Goal: Check status: Check status

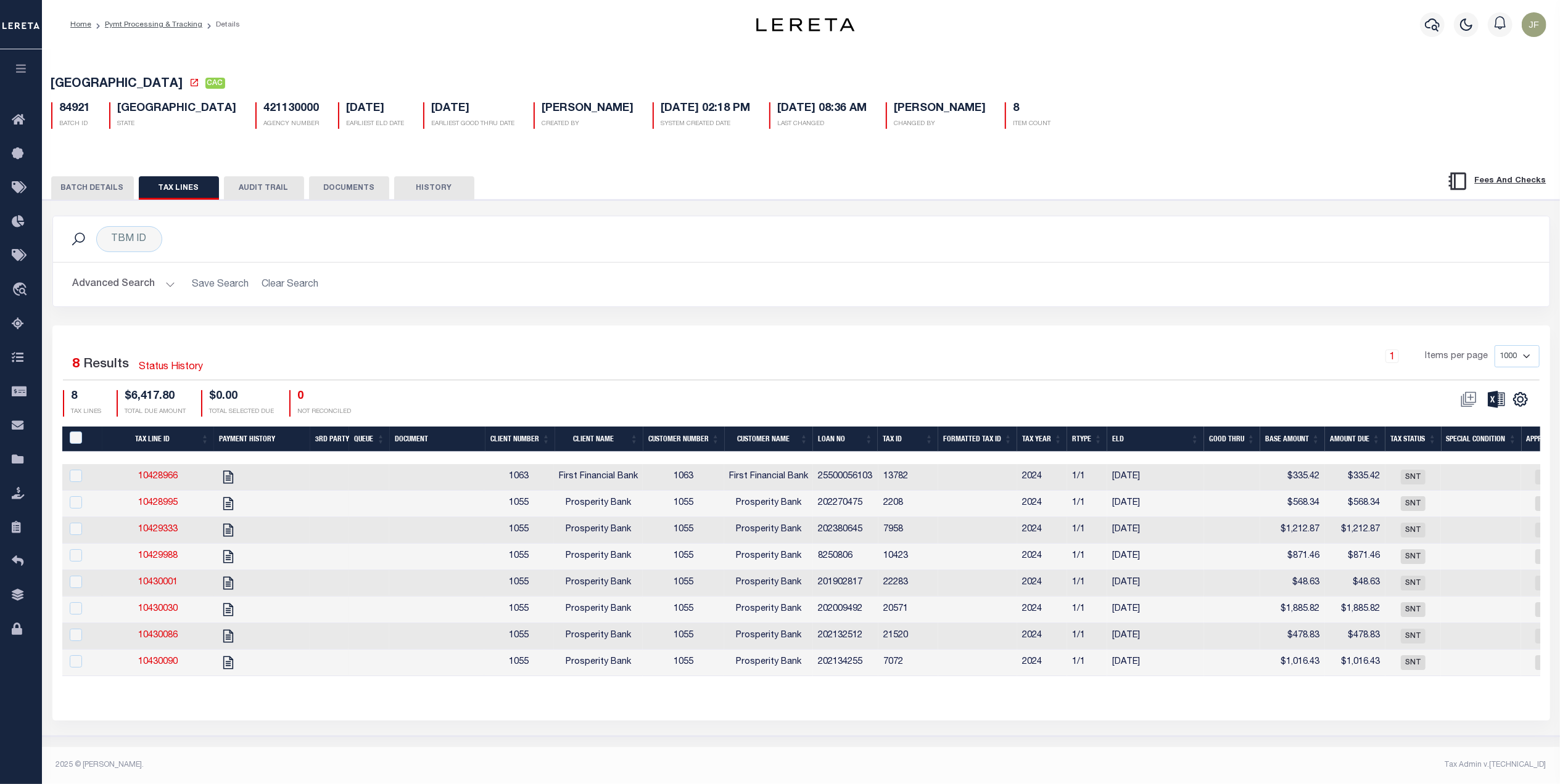
click at [874, 262] on div "TBM ID Search" at bounding box center [801, 239] width 1496 height 46
click at [1431, 23] on icon "button" at bounding box center [1432, 25] width 15 height 15
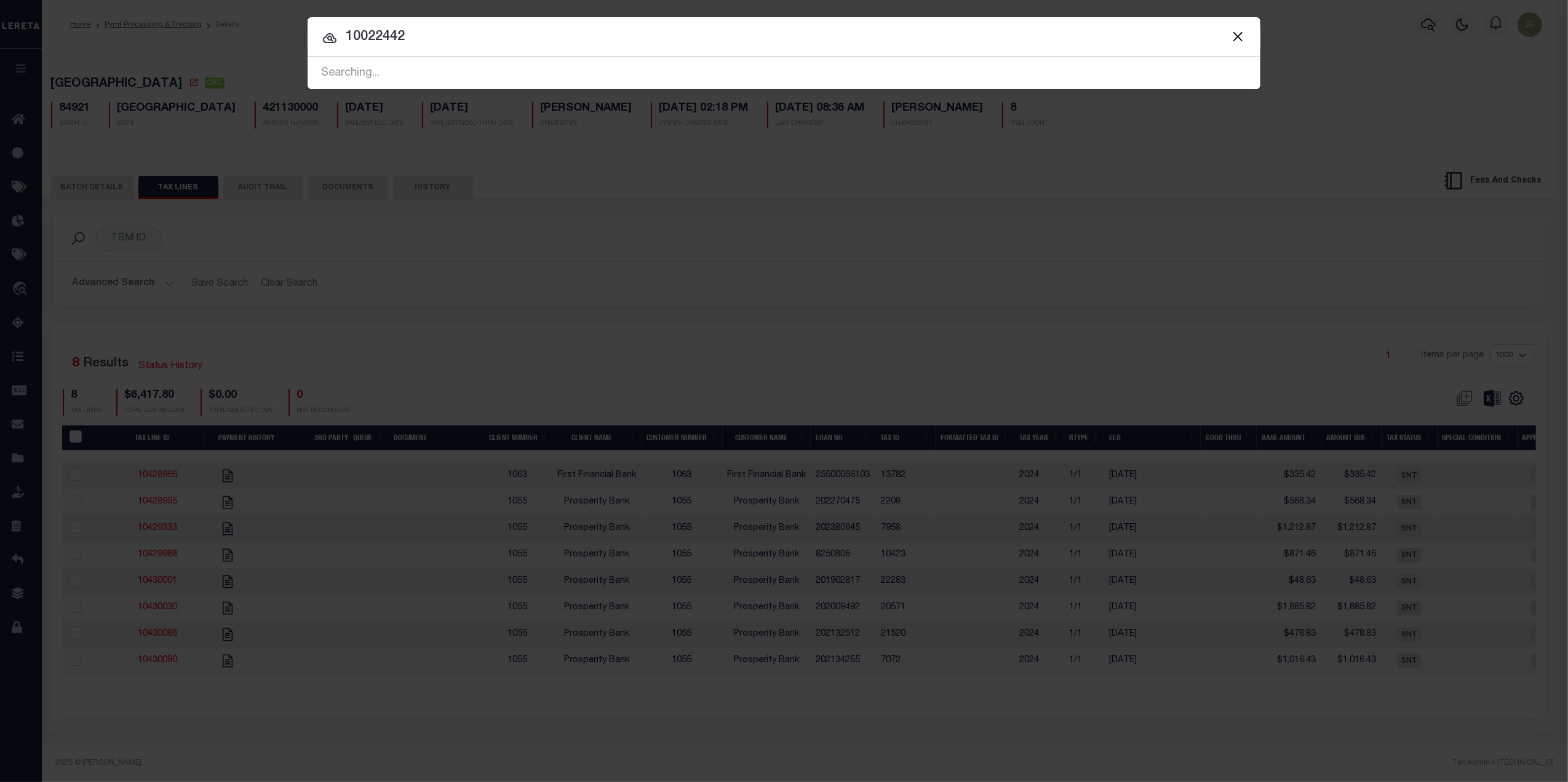
type input "10022442"
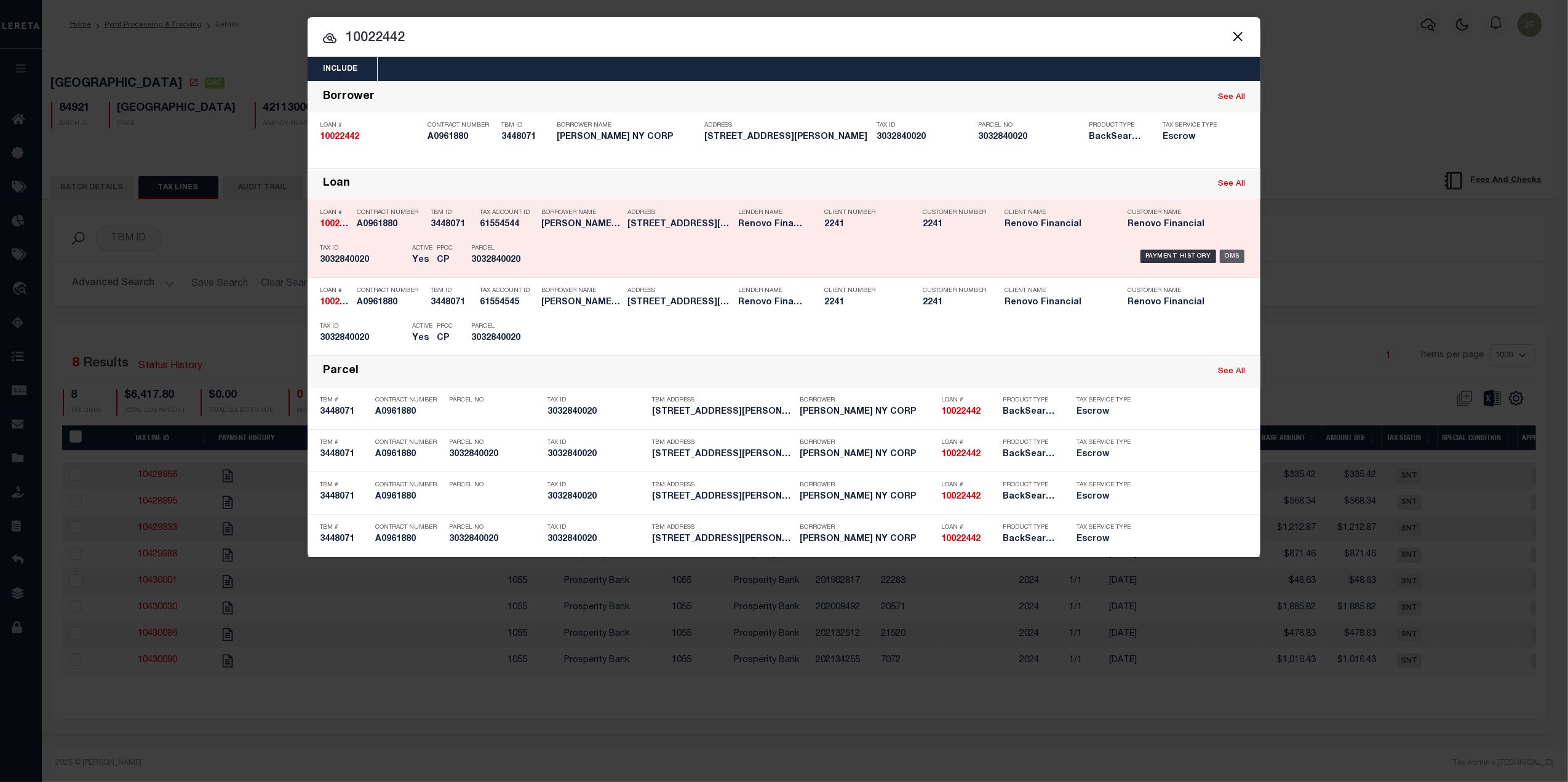
click at [1224, 253] on div "OMS" at bounding box center [1232, 256] width 26 height 14
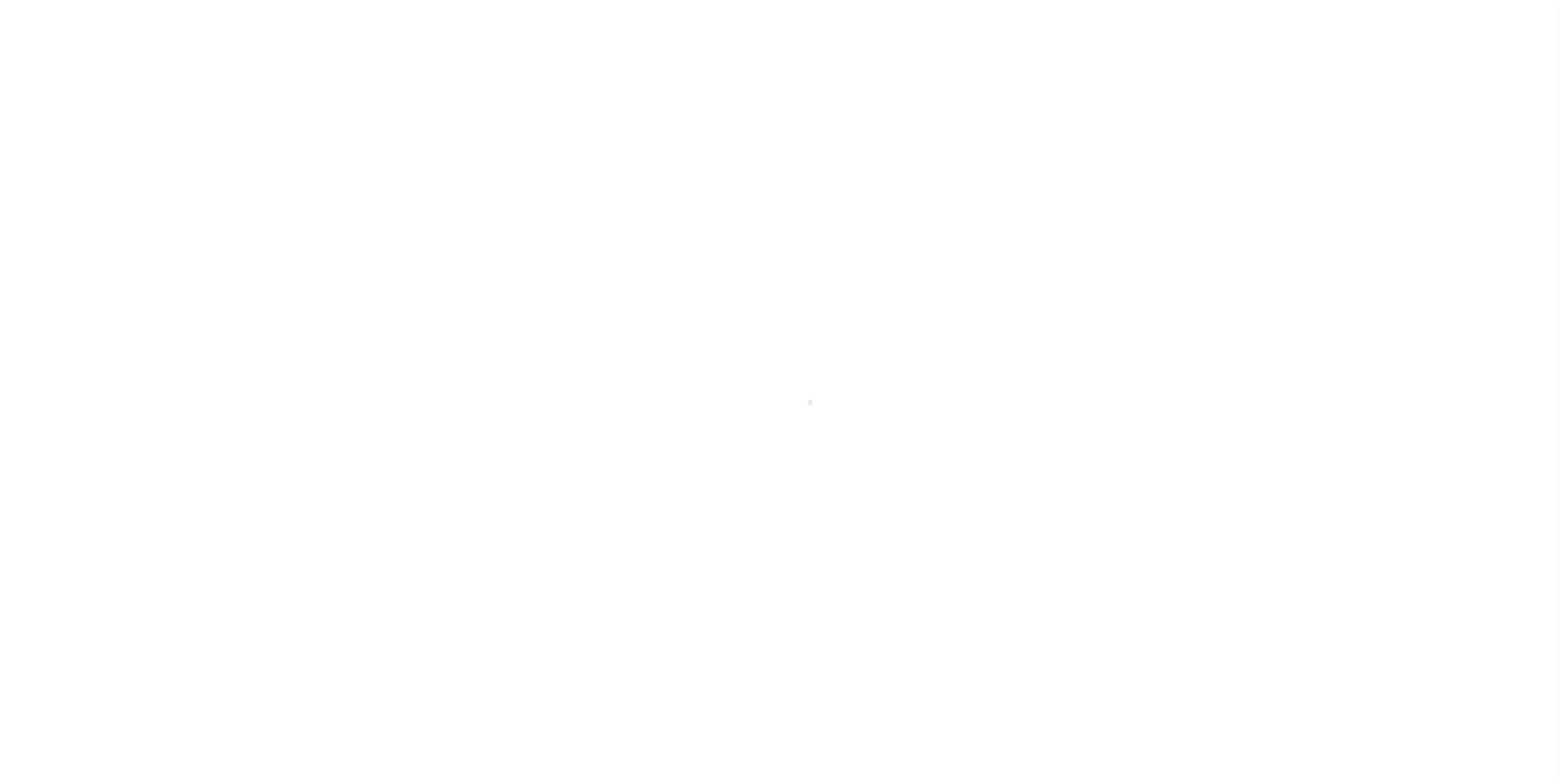
select select "400"
select select "Escrow"
type input "[STREET_ADDRESS][PERSON_NAME]"
type input "[GEOGRAPHIC_DATA]"
type input "a0kUS00000BorxF"
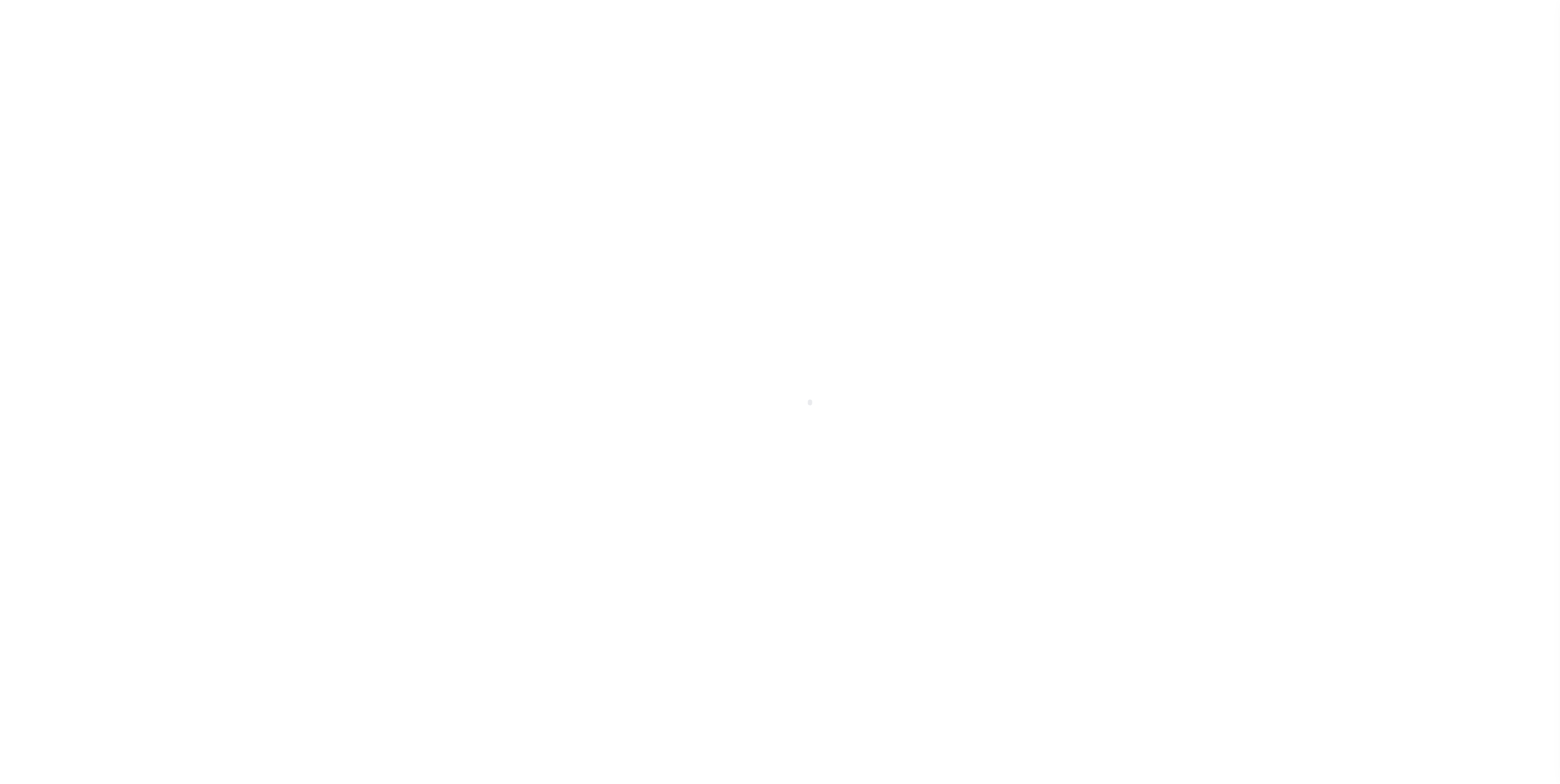
type input "NY"
select select
select select "25067"
select select "4"
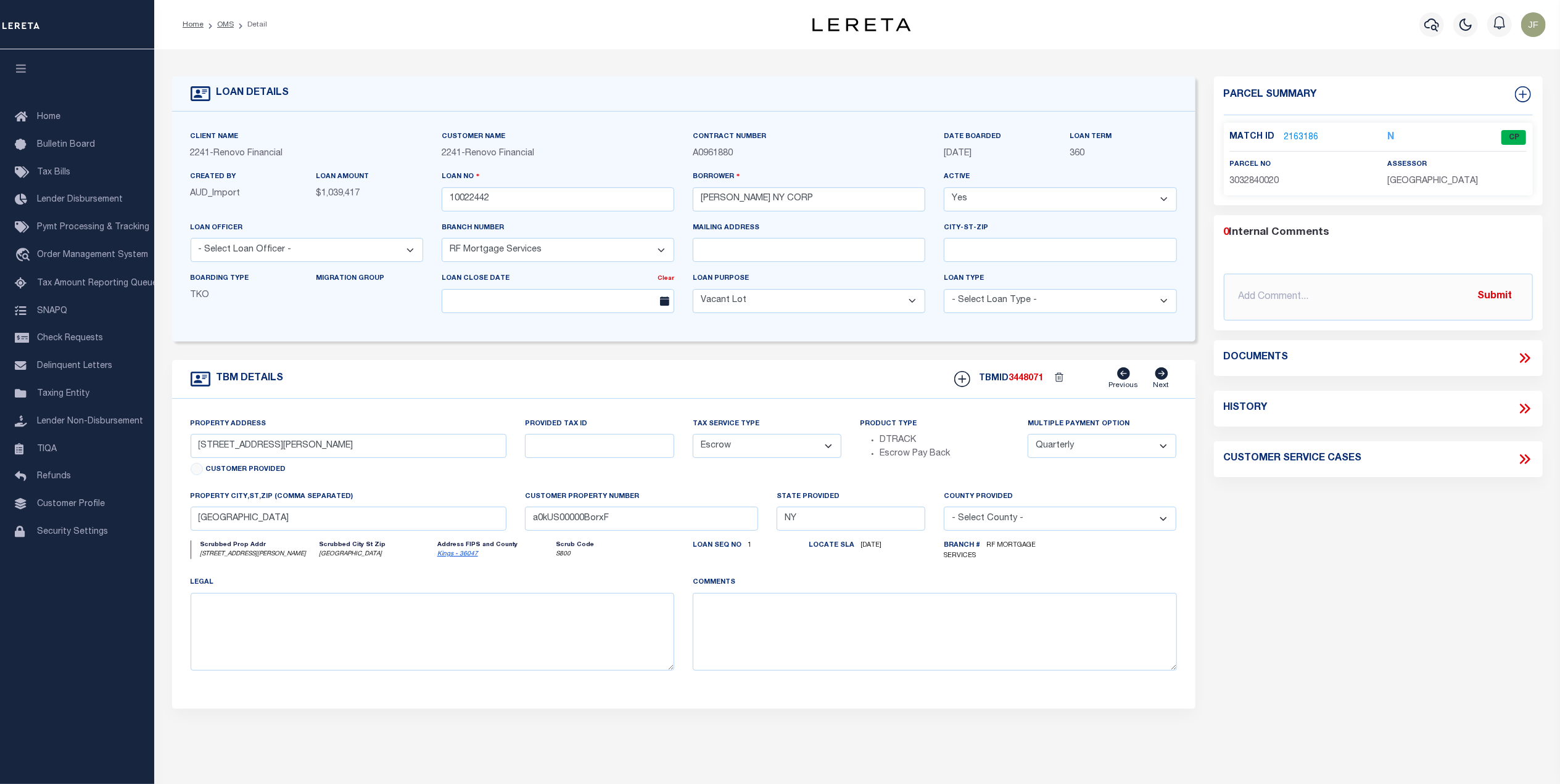
click at [1289, 142] on link "2163186" at bounding box center [1301, 138] width 34 height 13
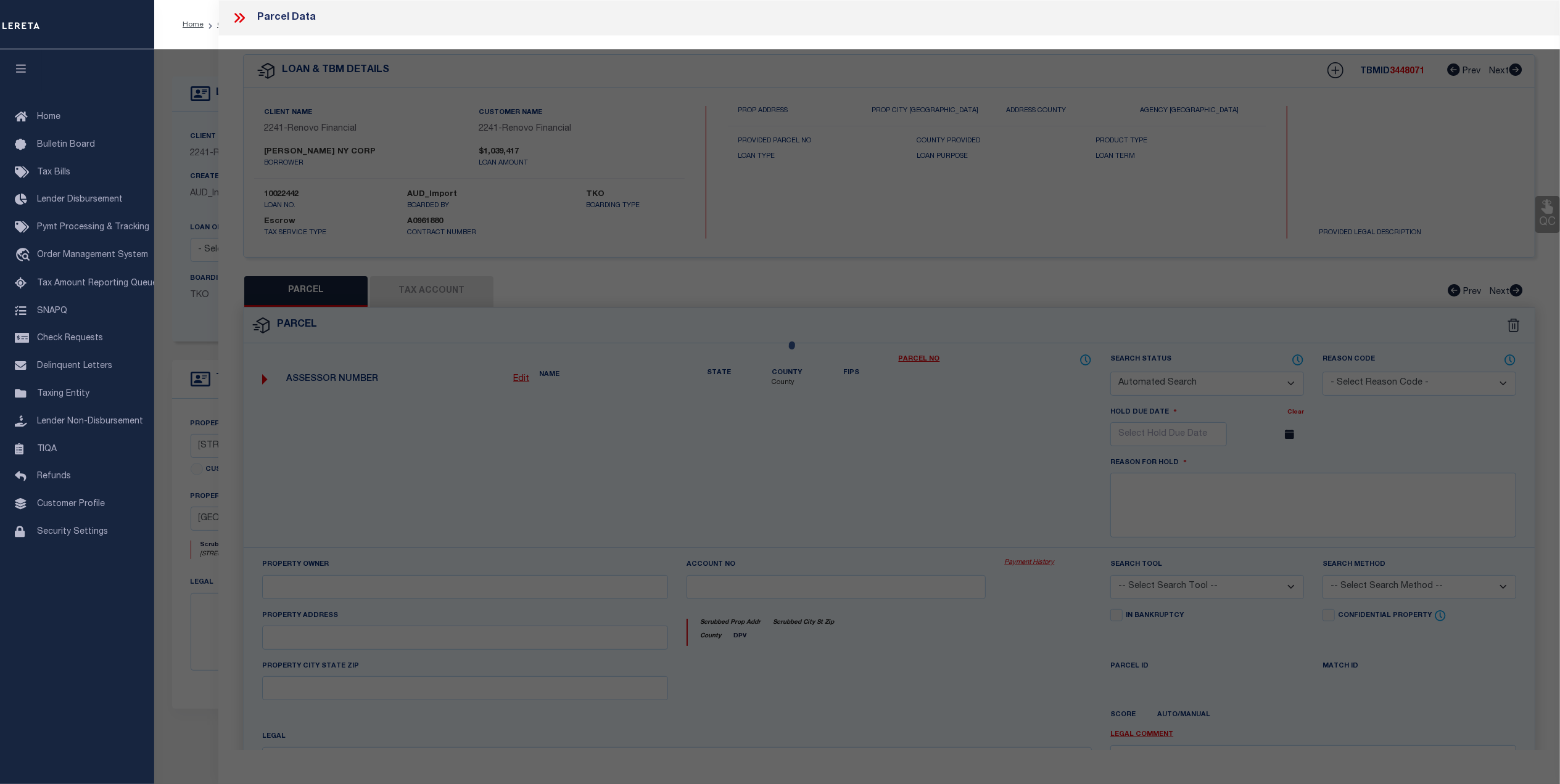
checkbox input "false"
select select "CP"
type input "[PERSON_NAME] NY CORP"
select select "AGW"
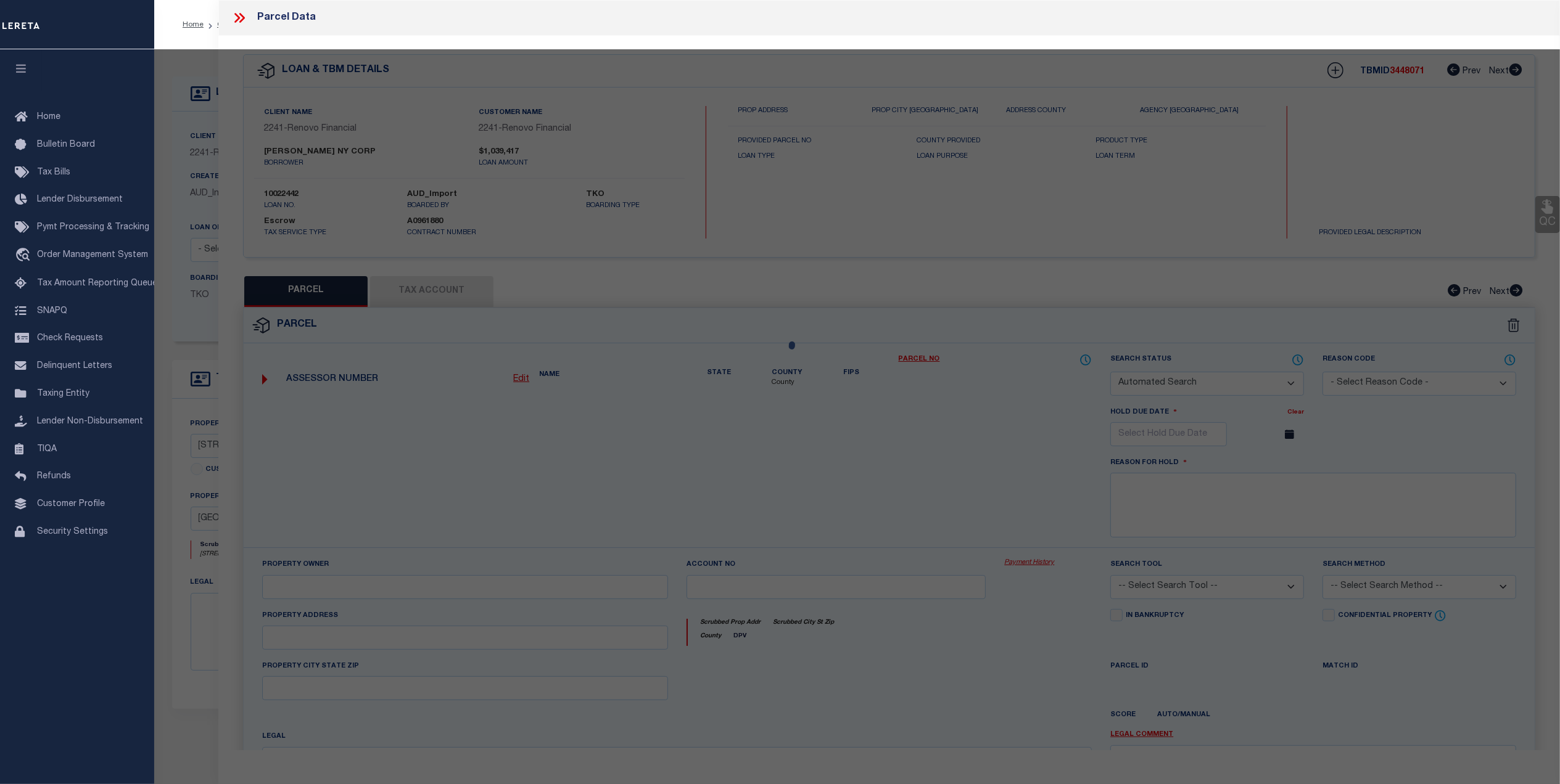
select select "ADD"
type input "[STREET_ADDRESS][PERSON_NAME]"
type input "[GEOGRAPHIC_DATA]"
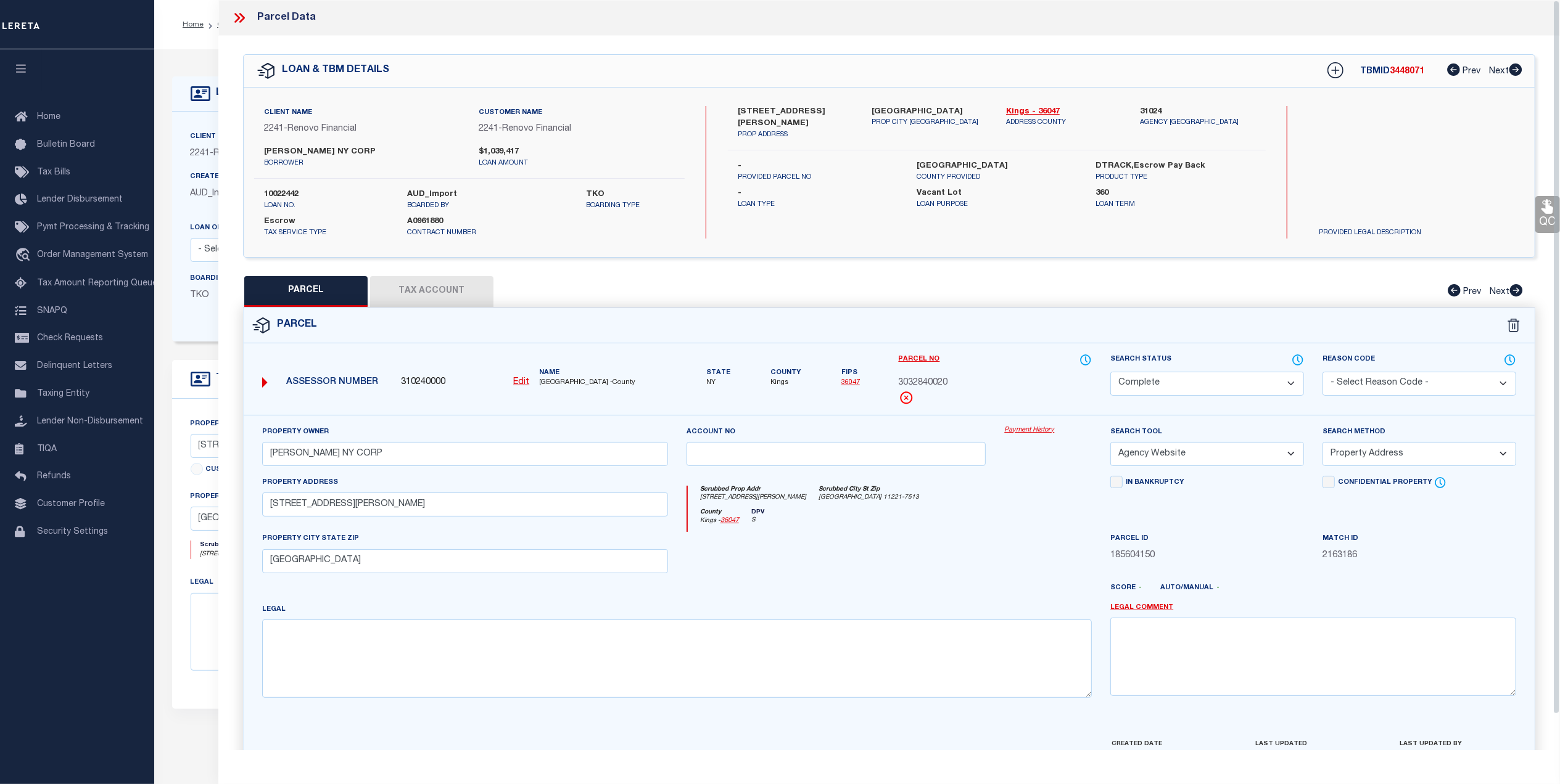
click at [404, 279] on button "Tax Account" at bounding box center [432, 291] width 124 height 31
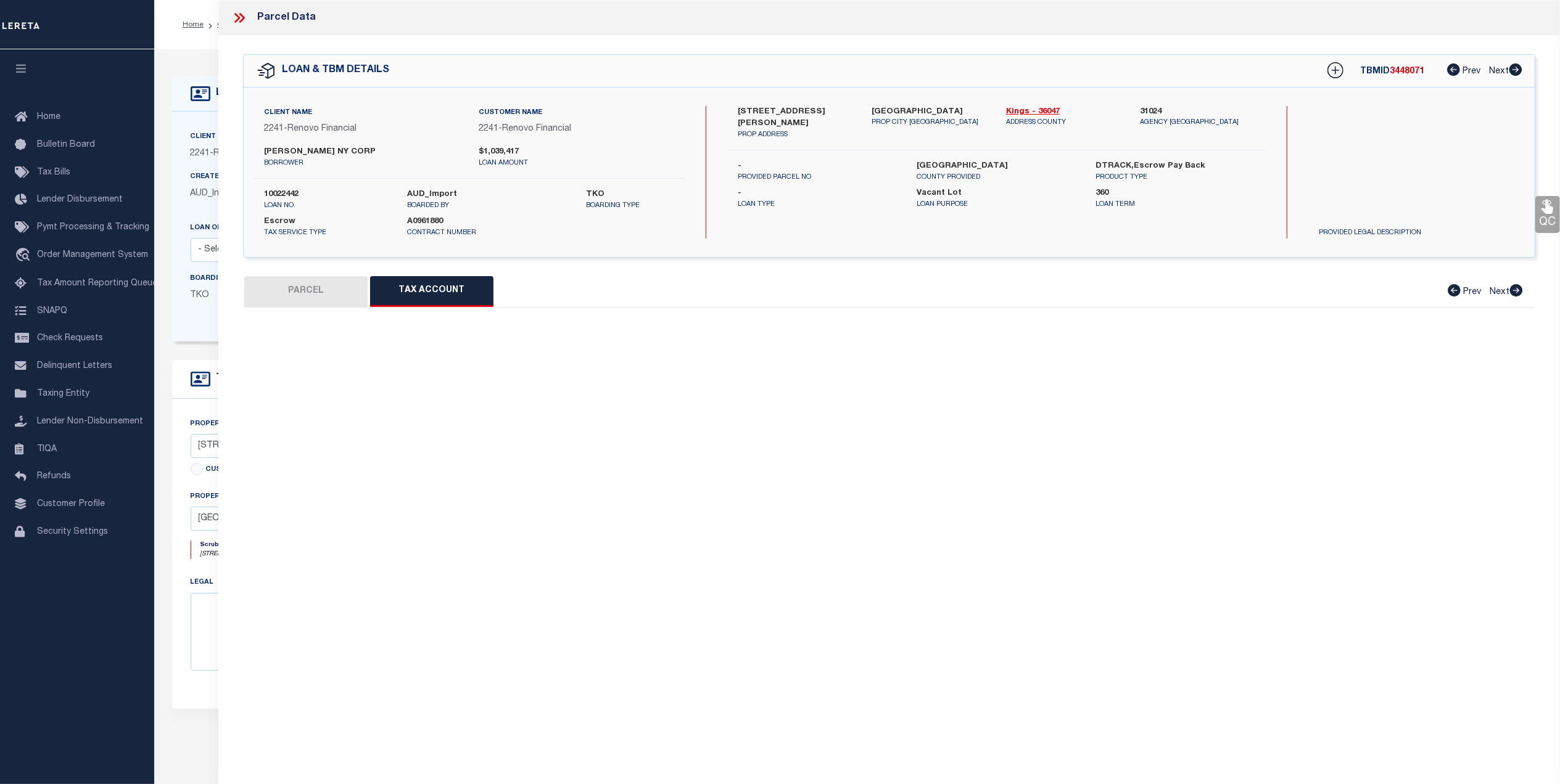
select select "100"
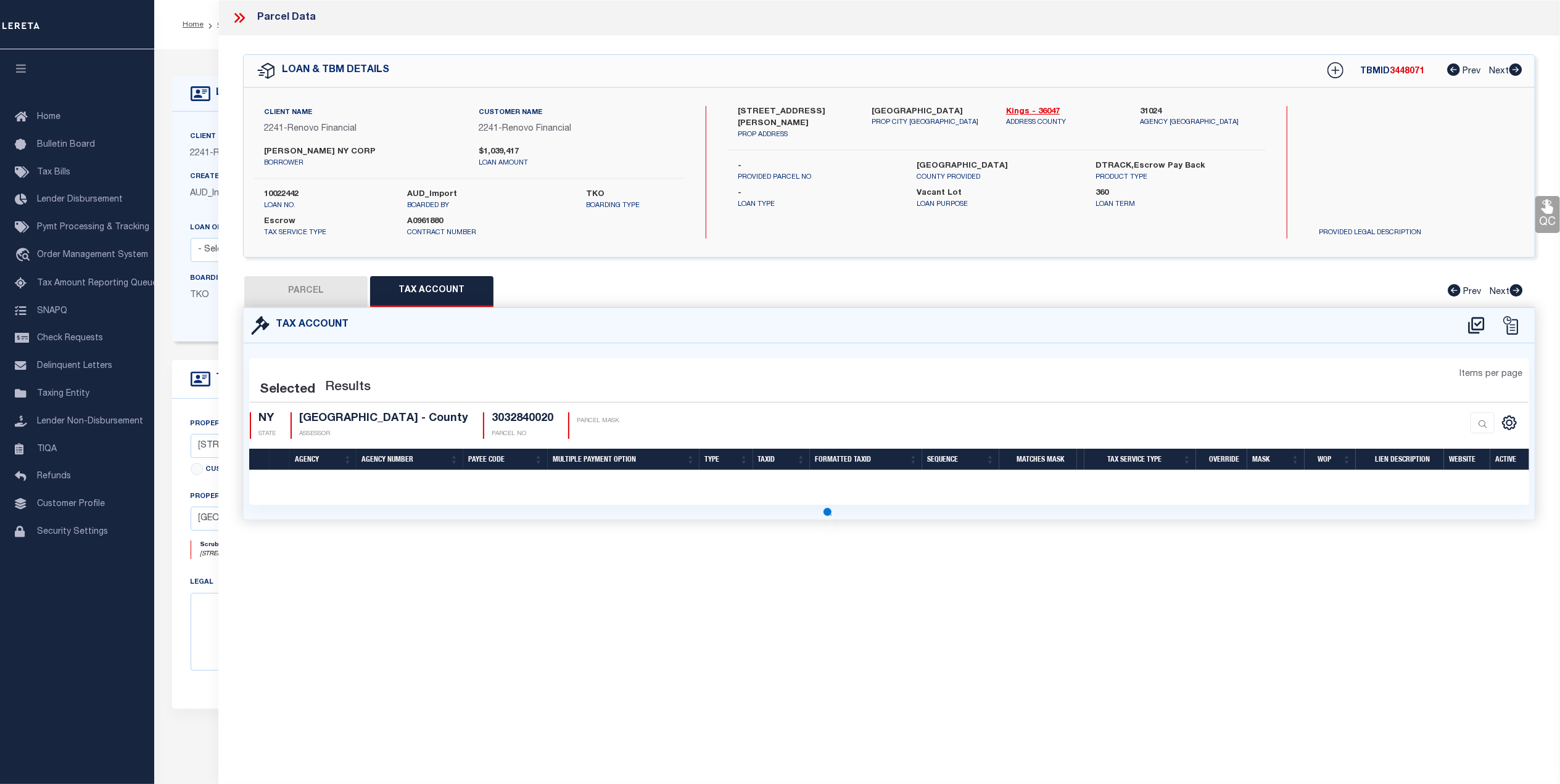
select select "100"
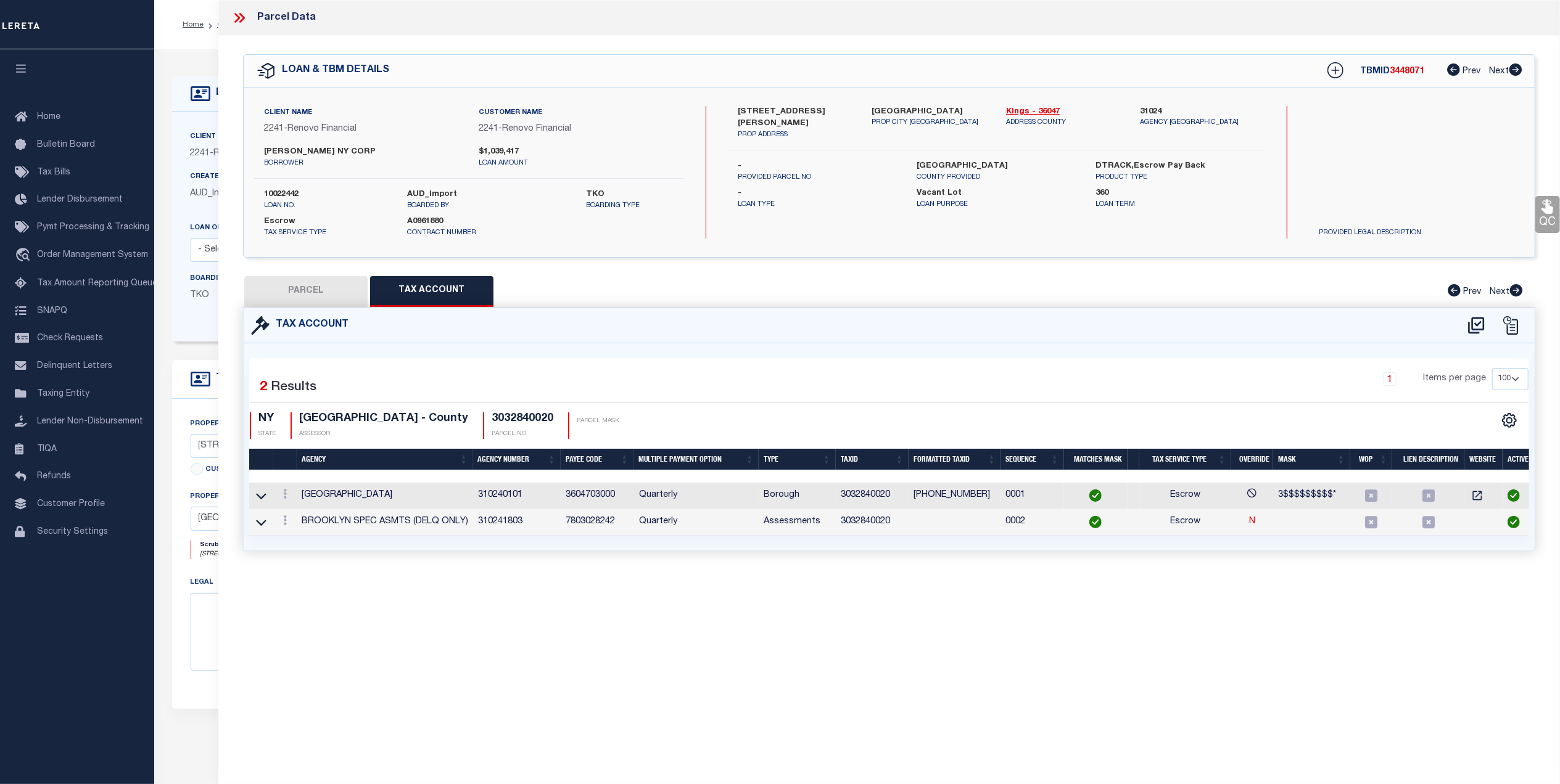
click at [331, 299] on button "PARCEL" at bounding box center [306, 291] width 124 height 31
select select "AS"
select select
checkbox input "false"
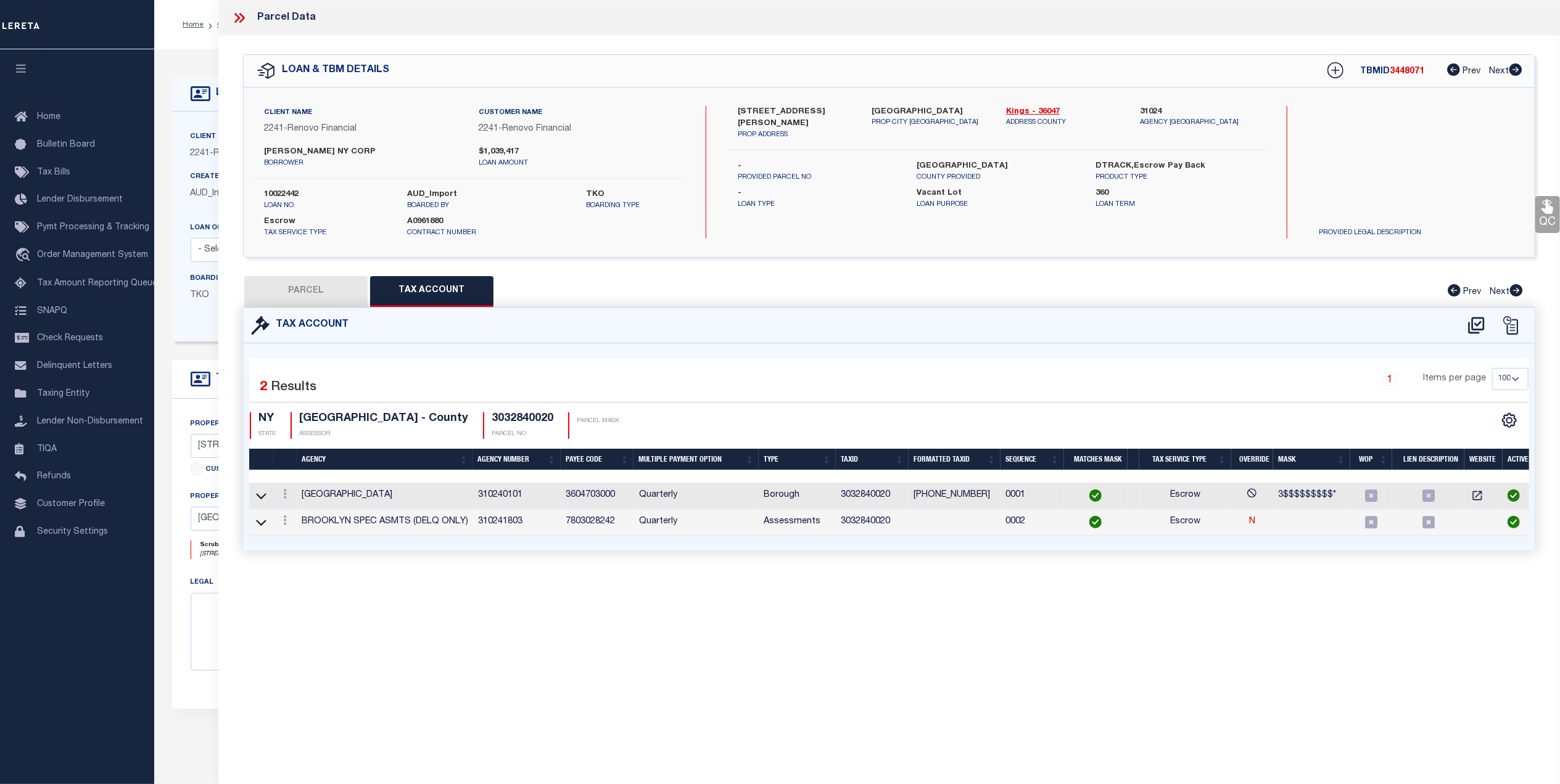
checkbox input "false"
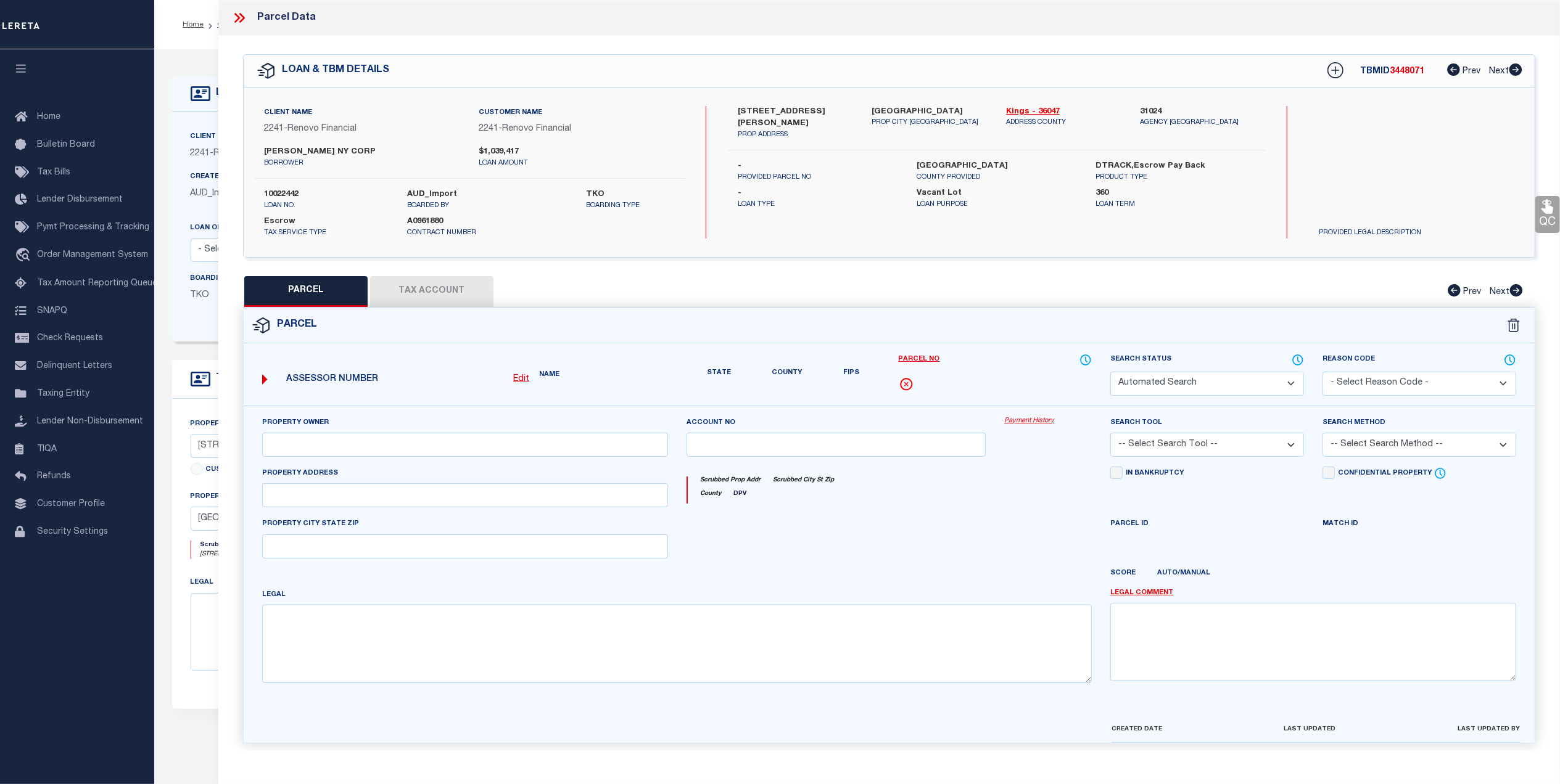
select select "CP"
type input "[PERSON_NAME] NY CORP"
select select "AGW"
select select "ADD"
type input "30 HARMAN STREET"
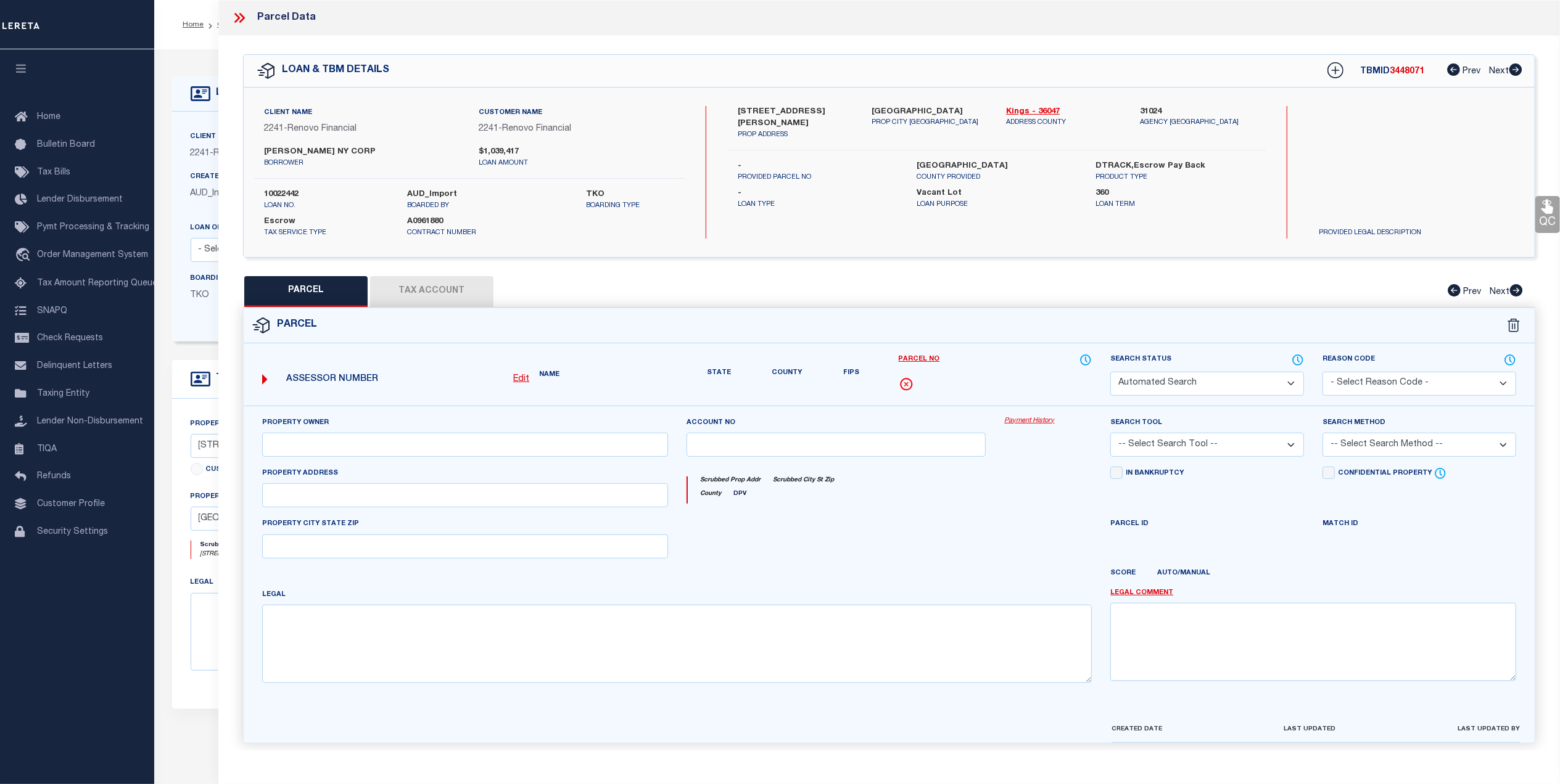
type input "BROOKLYN, NY 11221"
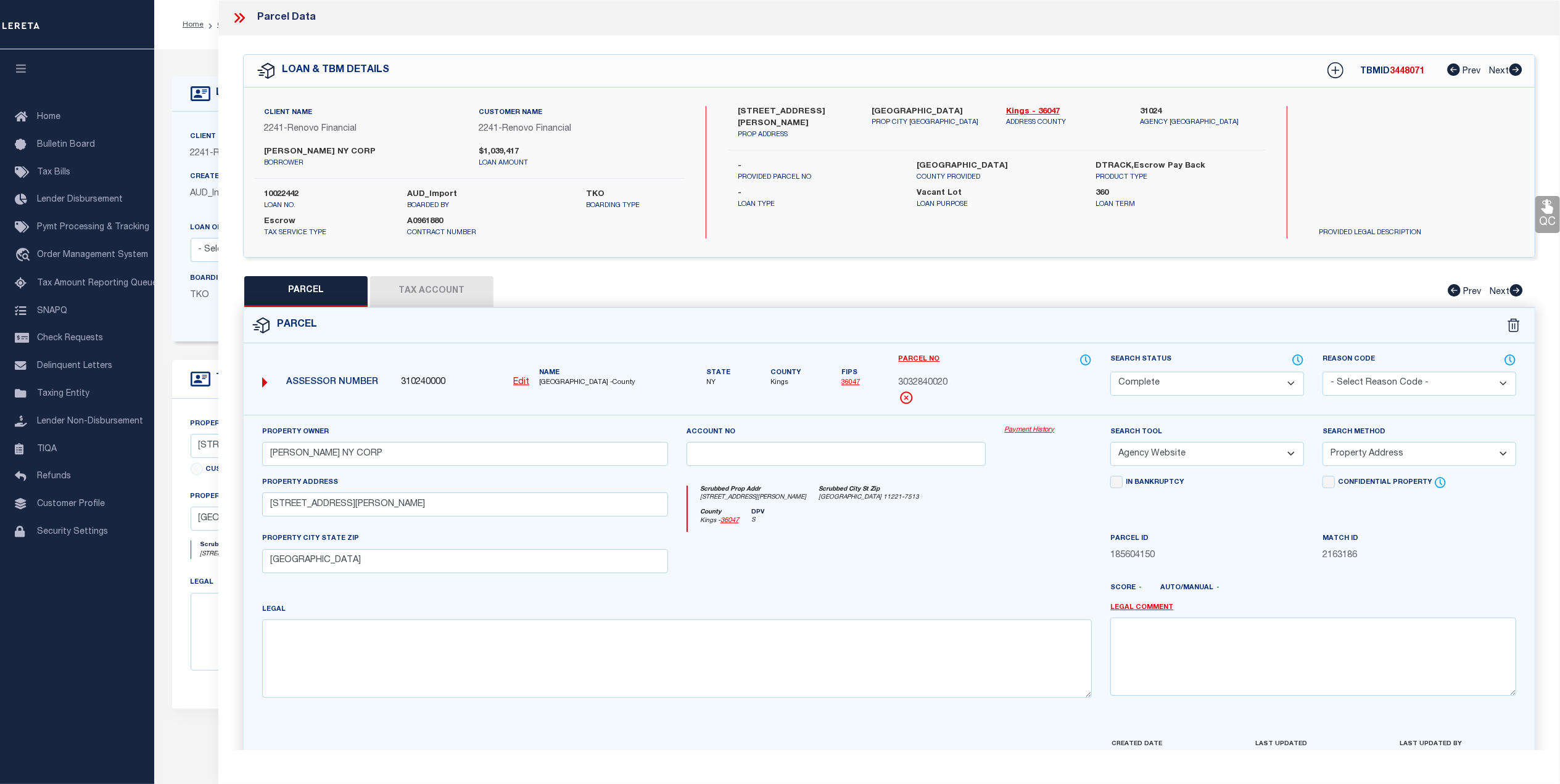
click at [1028, 432] on link "Payment History" at bounding box center [1048, 430] width 87 height 11
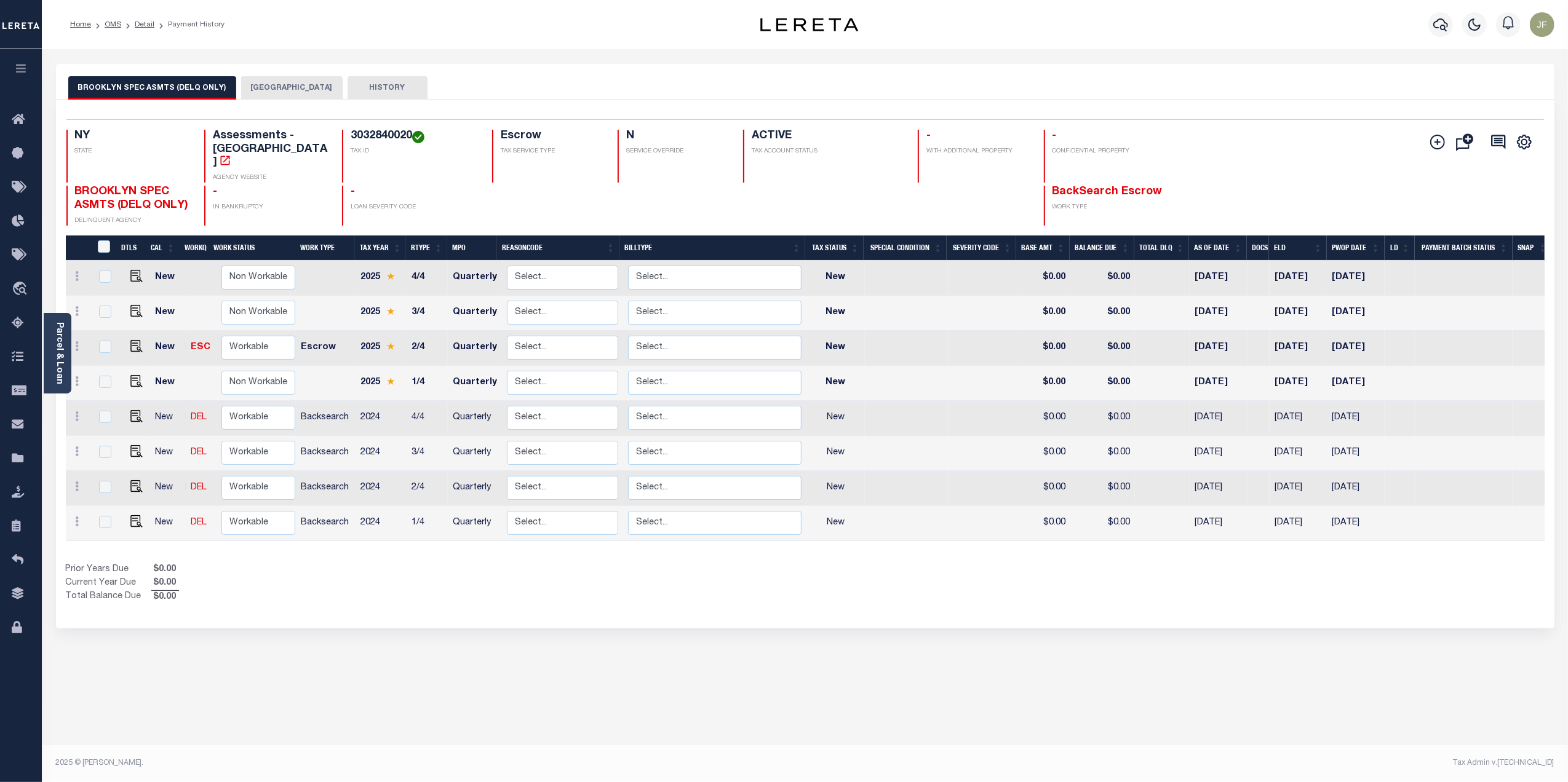
click at [261, 82] on button "BROOKLYN CITY" at bounding box center [291, 88] width 101 height 24
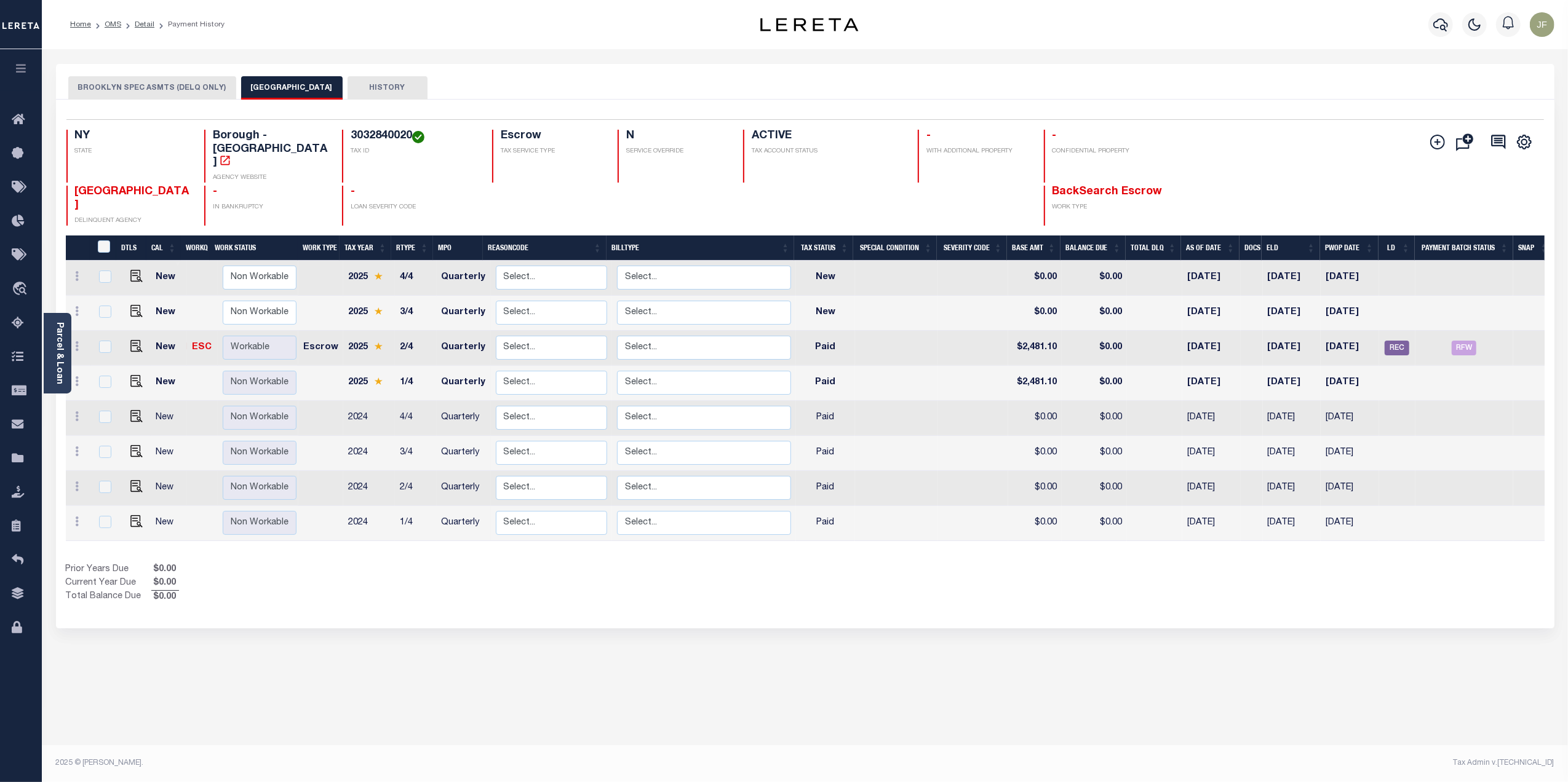
click at [147, 89] on button "BROOKLYN SPEC ASMTS (DELQ ONLY)" at bounding box center [152, 88] width 168 height 24
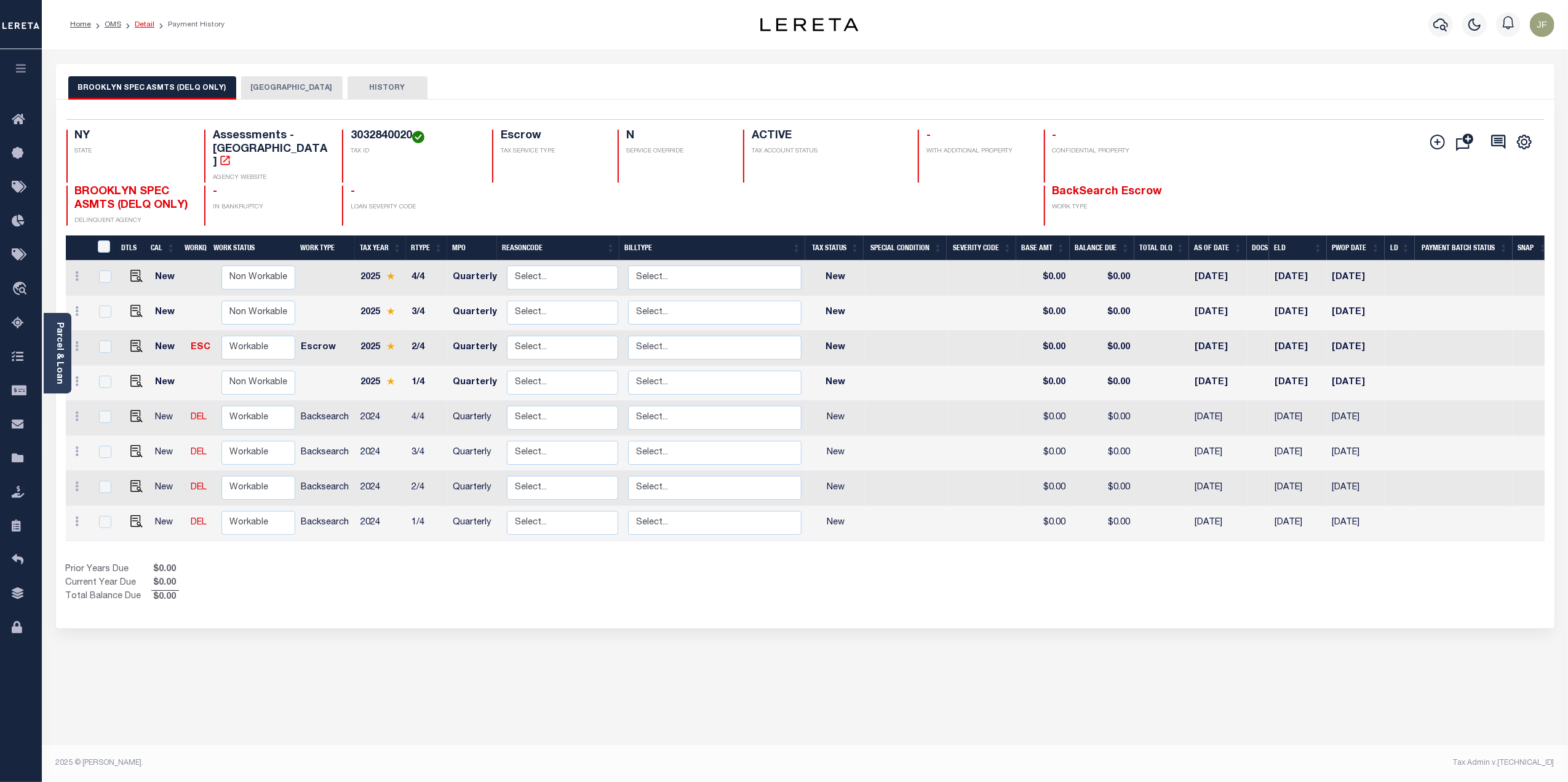
click at [141, 23] on link "Detail" at bounding box center [144, 25] width 20 height 7
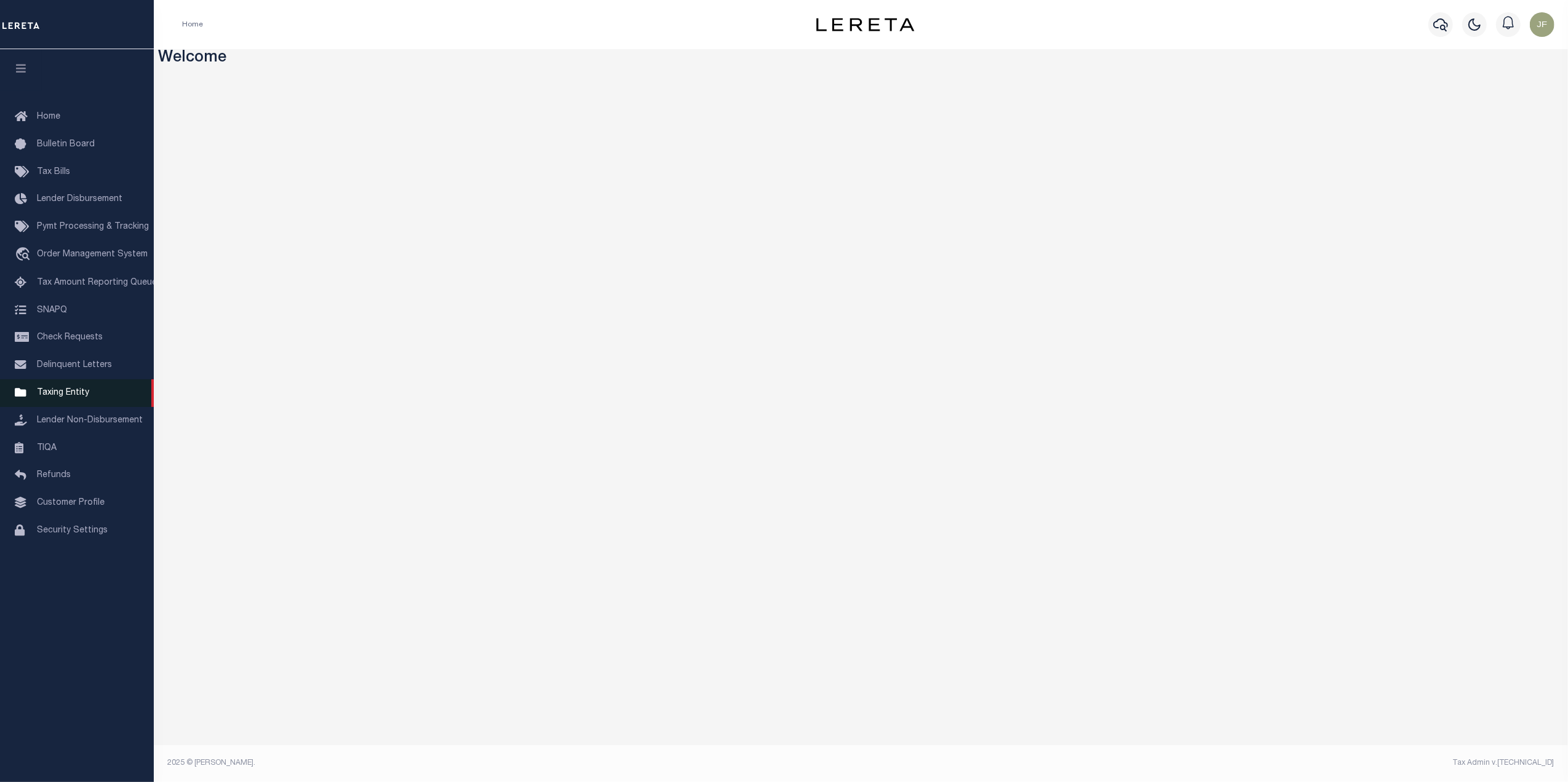
click at [43, 394] on span "Taxing Entity" at bounding box center [63, 393] width 52 height 9
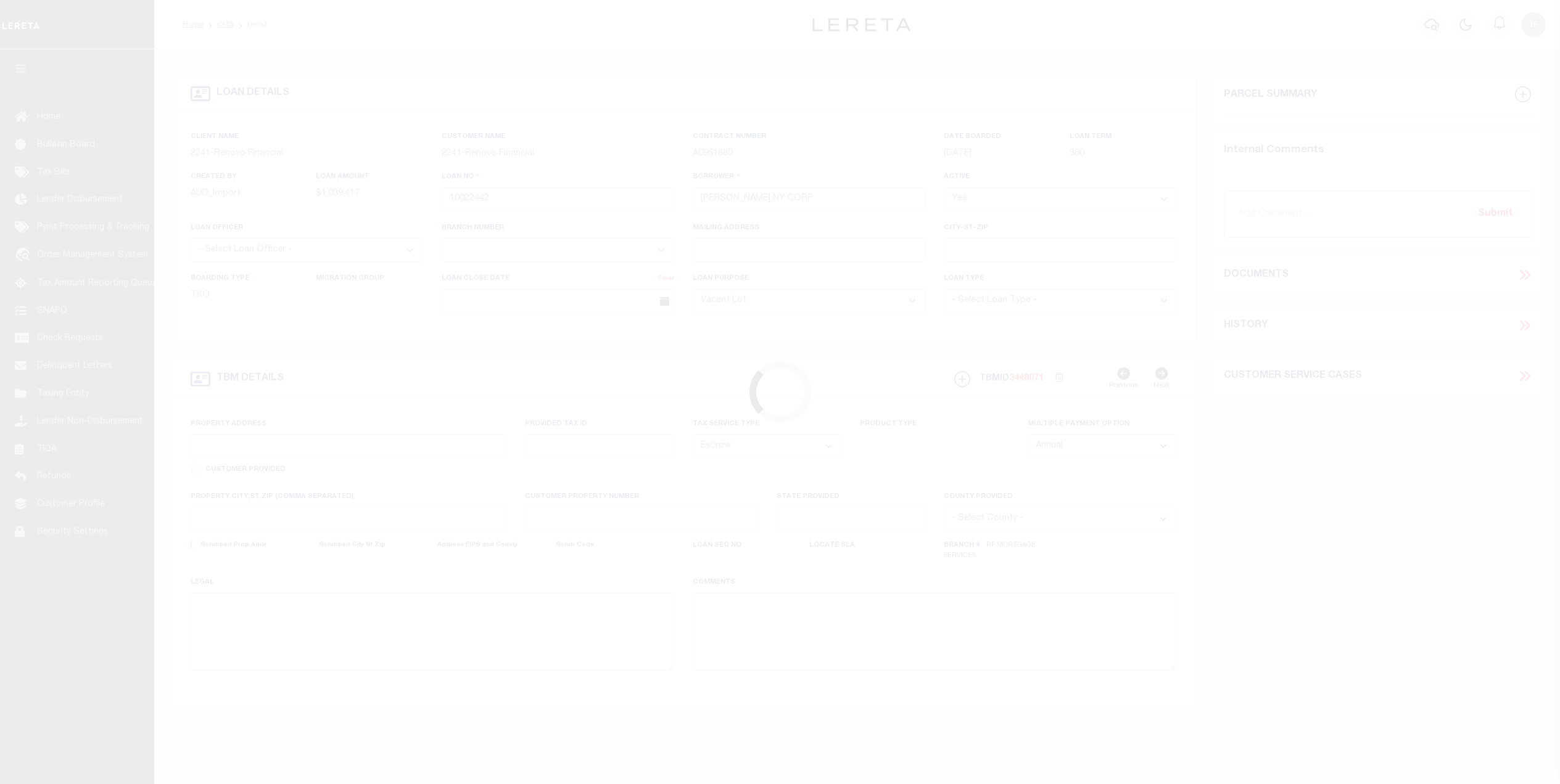
select select "400"
select select "Escrow"
type input "[STREET_ADDRESS][PERSON_NAME]"
type input "[GEOGRAPHIC_DATA]"
type input "a0kUS00000BorxF"
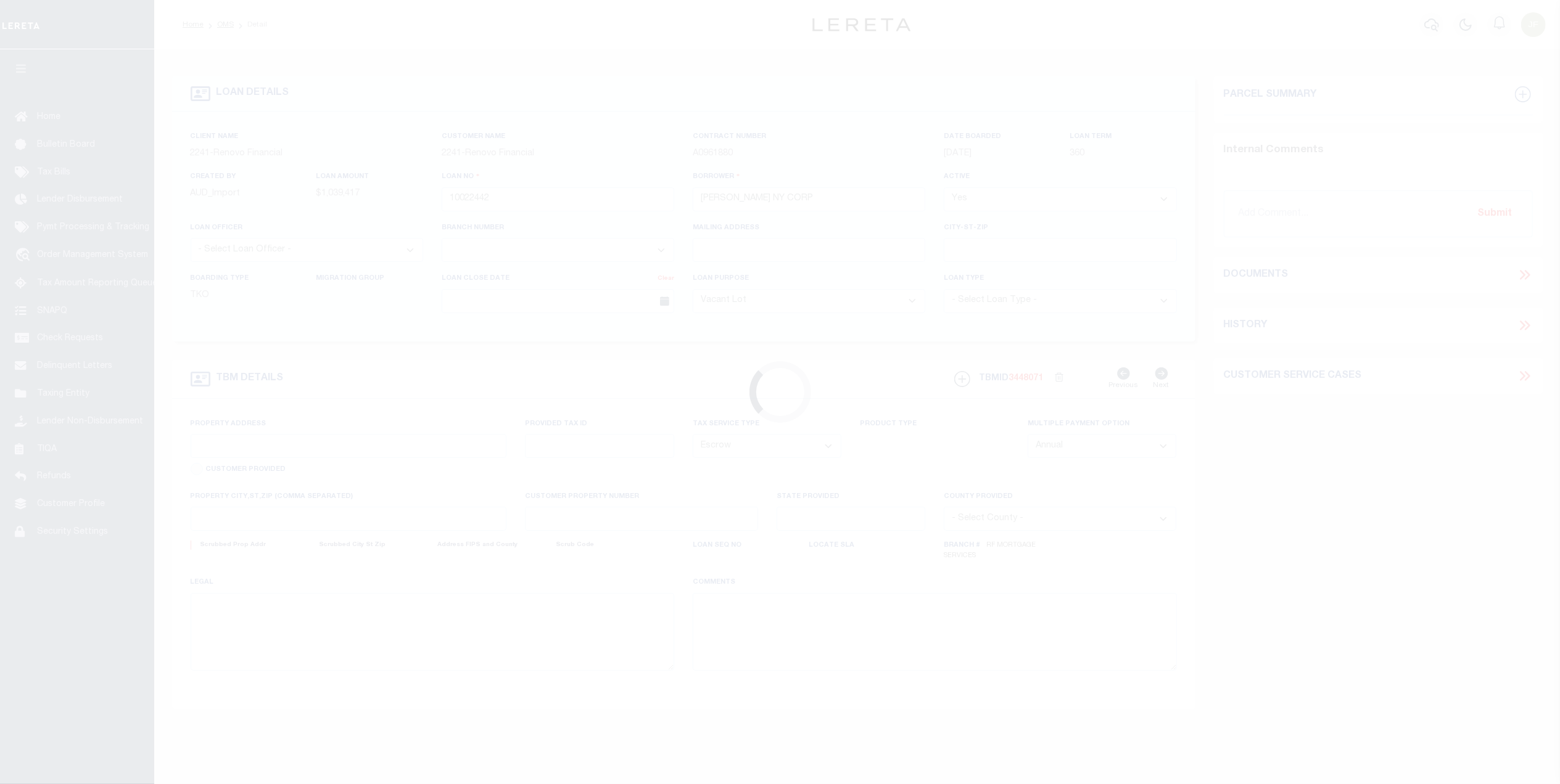
type input "NY"
select select
select select "25067"
select select "4"
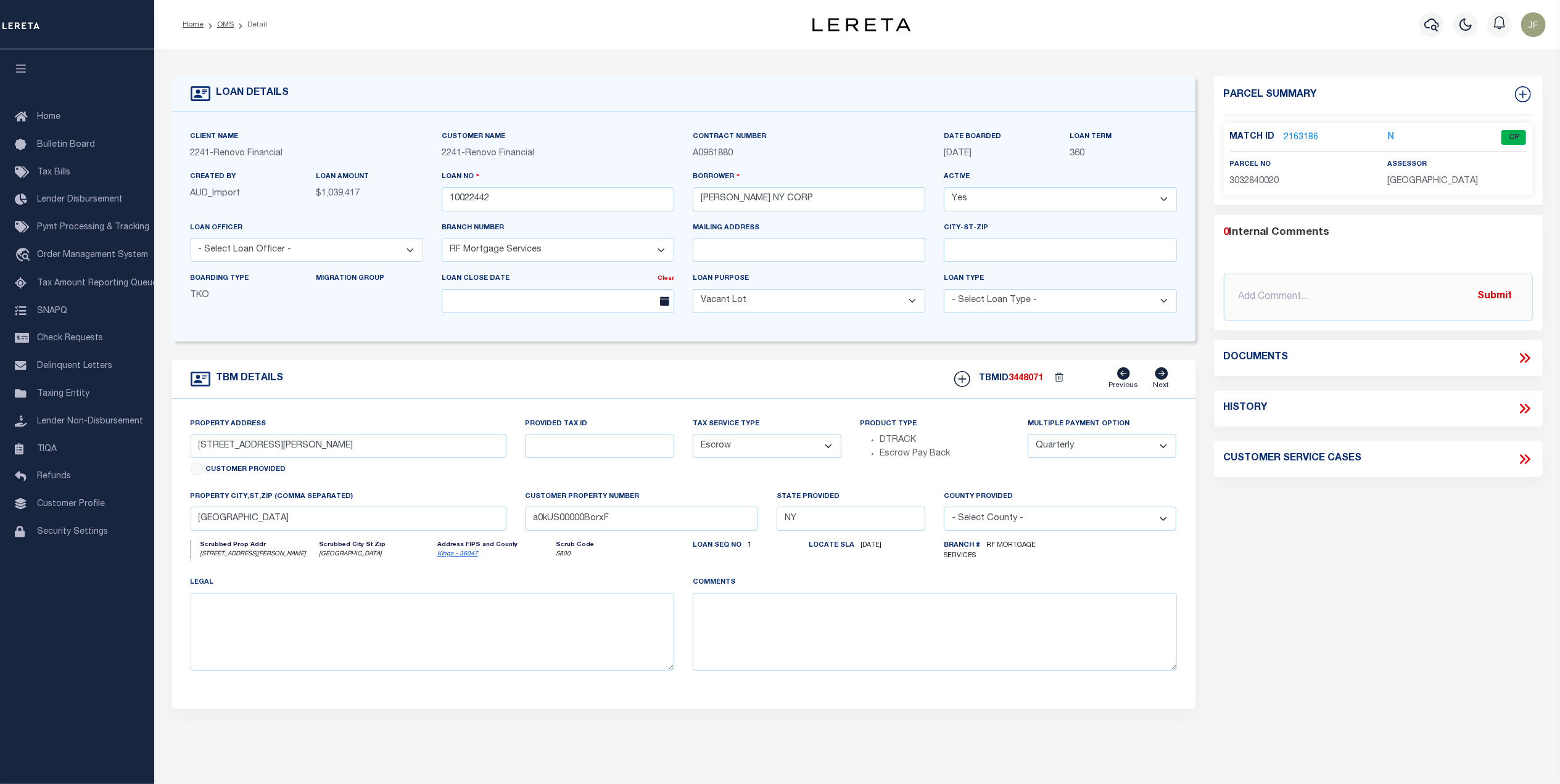
click at [1297, 133] on link "2163186" at bounding box center [1301, 138] width 34 height 13
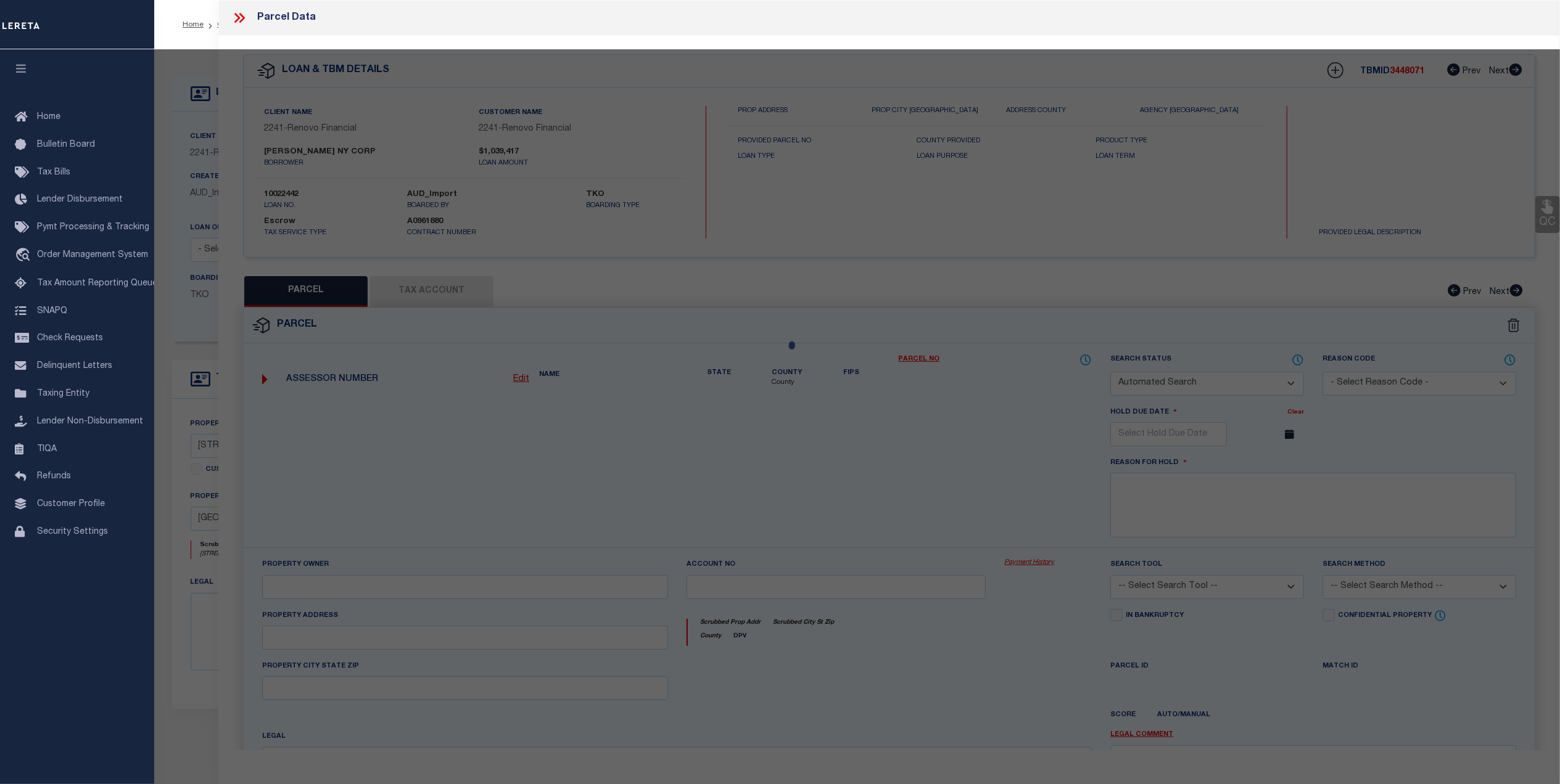
checkbox input "false"
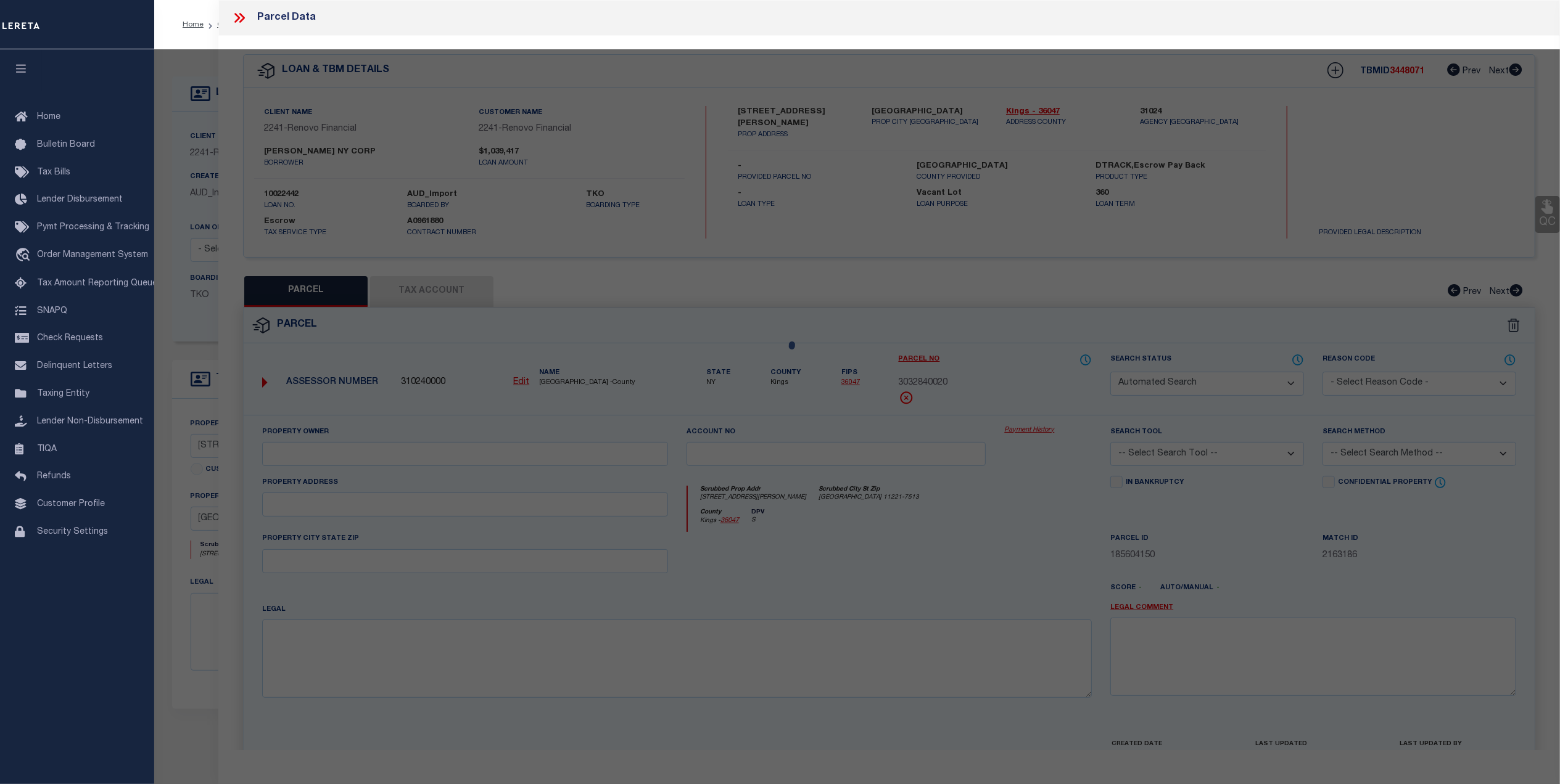
select select "CP"
type input "HARMAN NY CORP"
select select "AGW"
select select "ADD"
type input "30 HARMAN STREET"
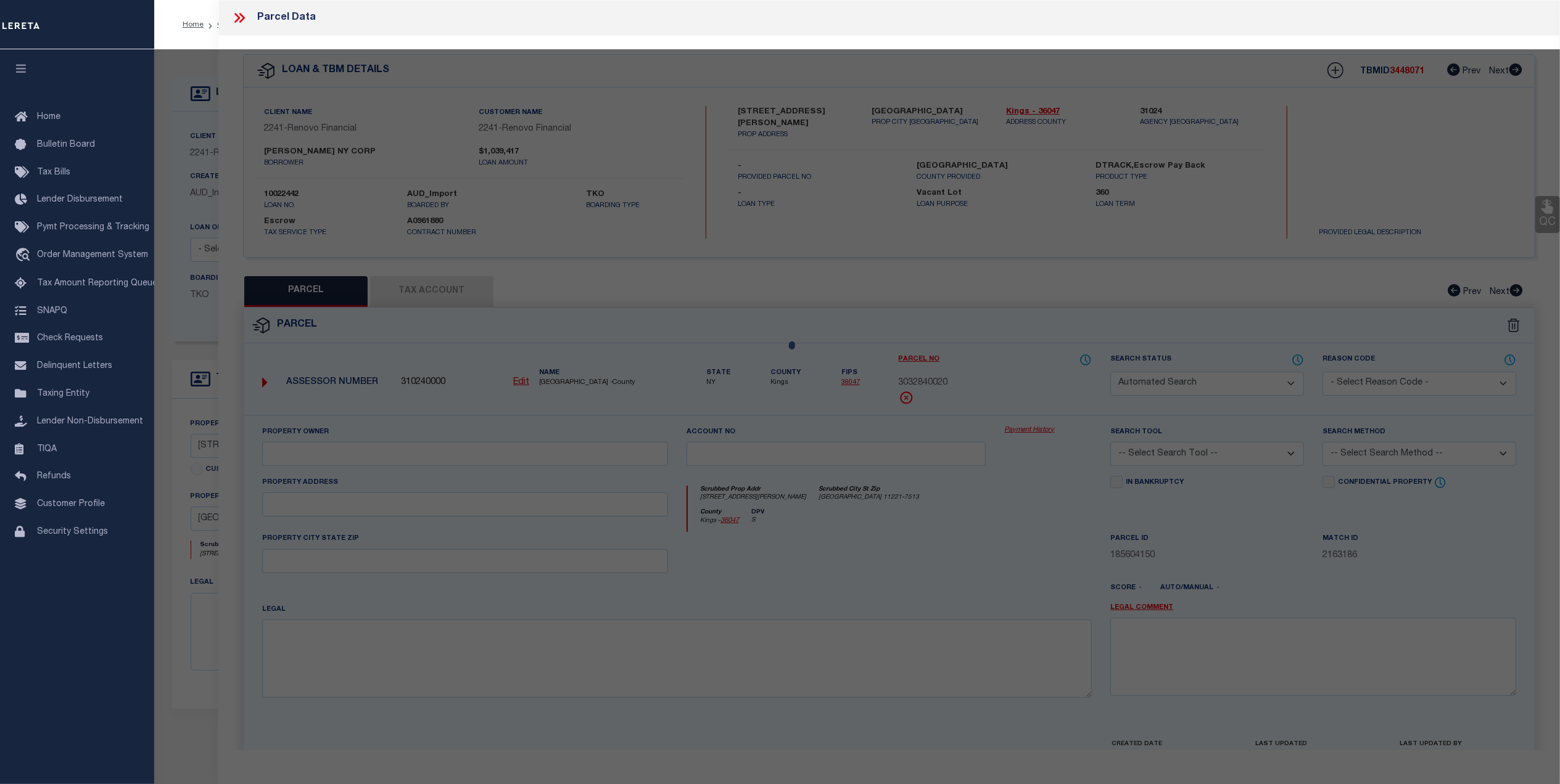
type input "BROOKLYN, NY 11221"
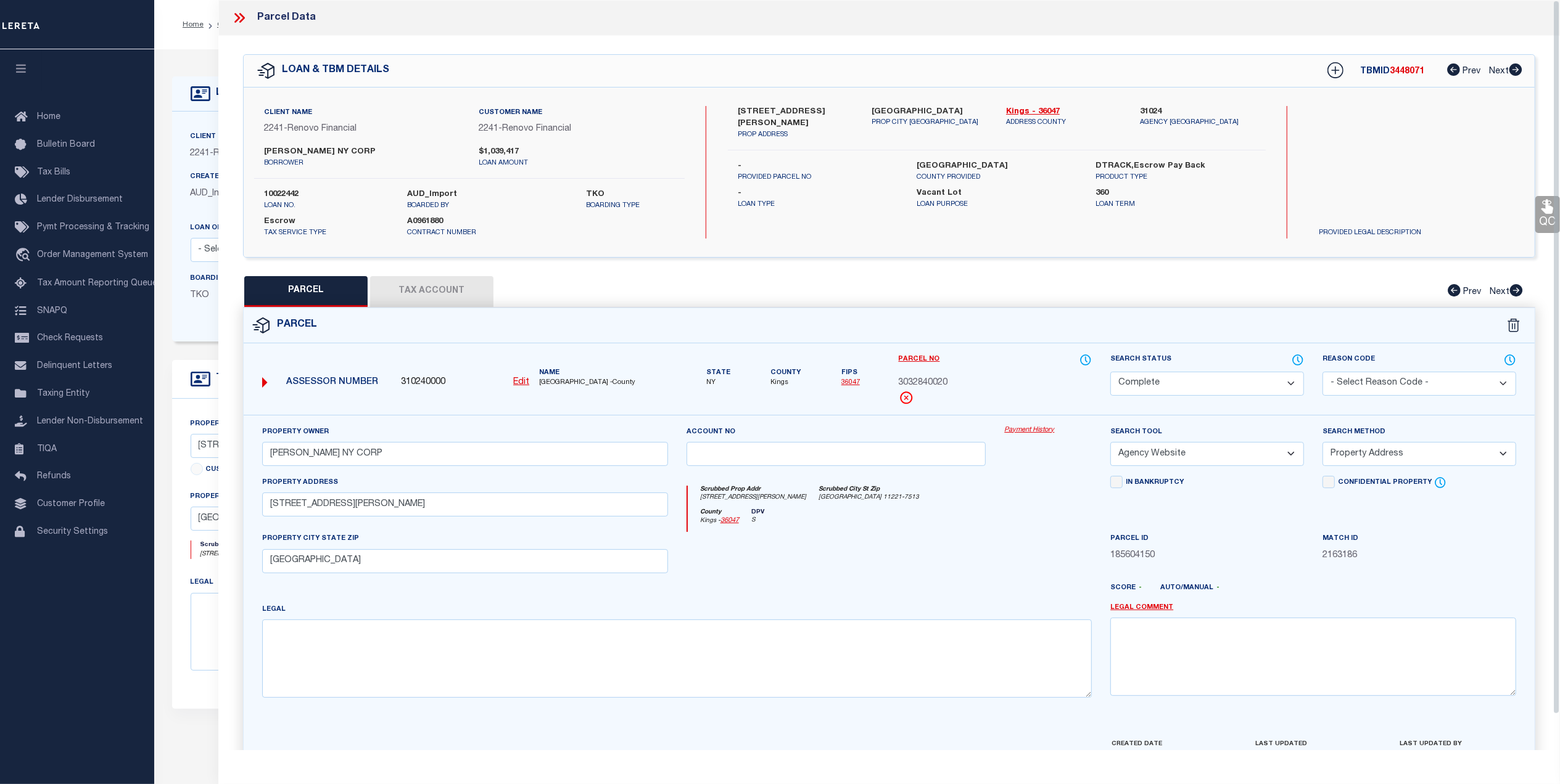
click at [457, 285] on button "Tax Account" at bounding box center [432, 291] width 124 height 31
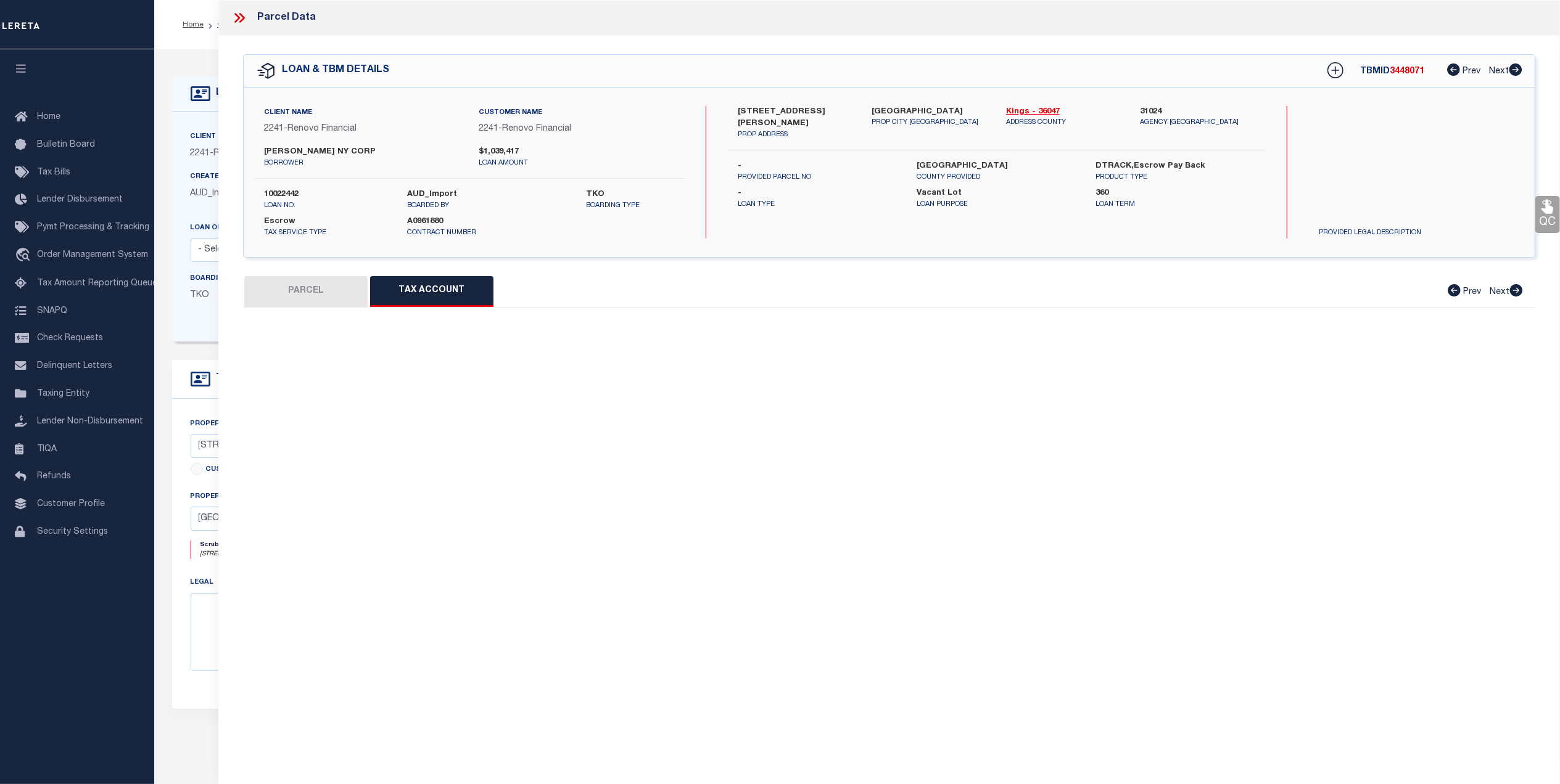
select select "100"
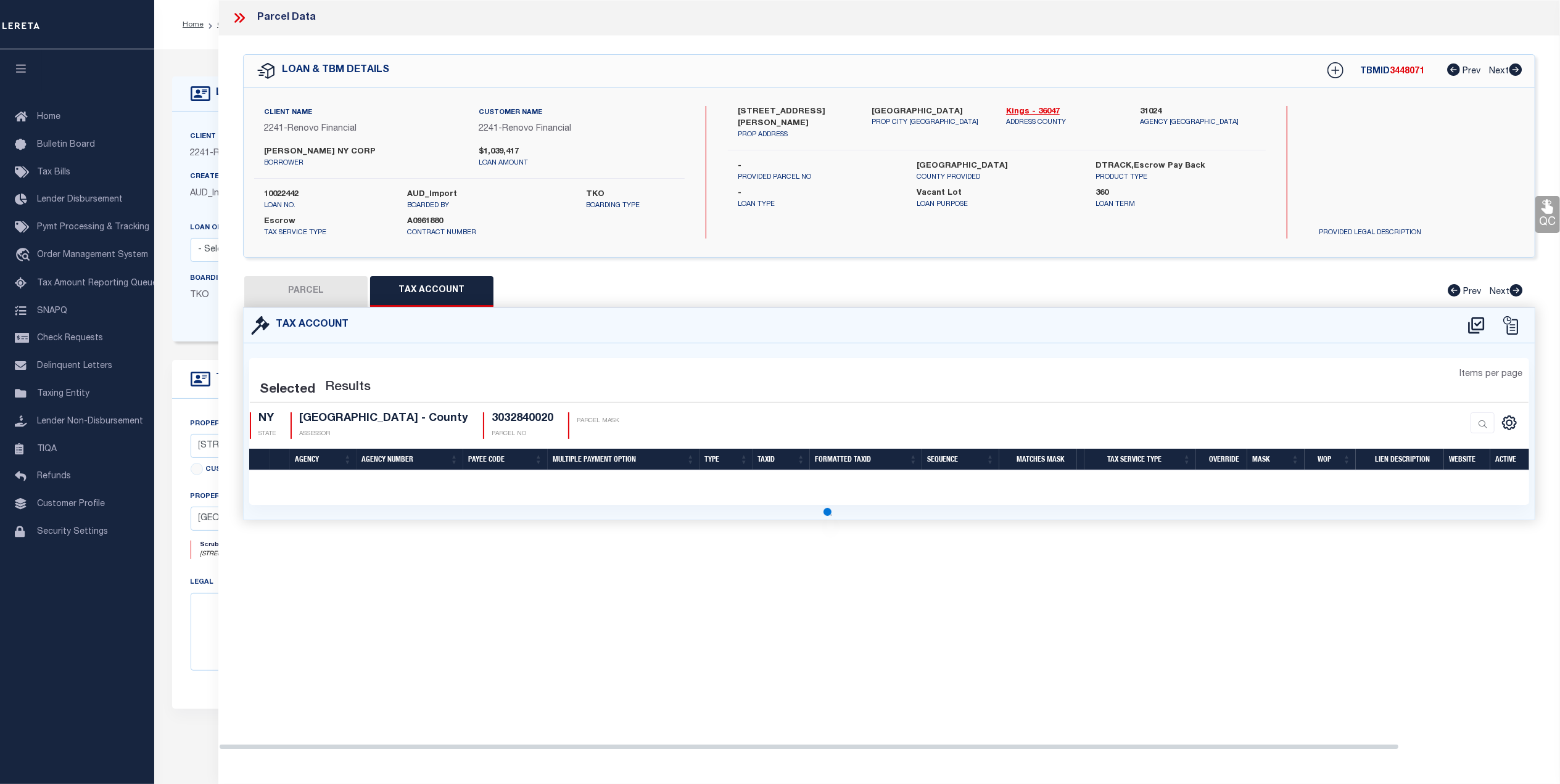
select select "100"
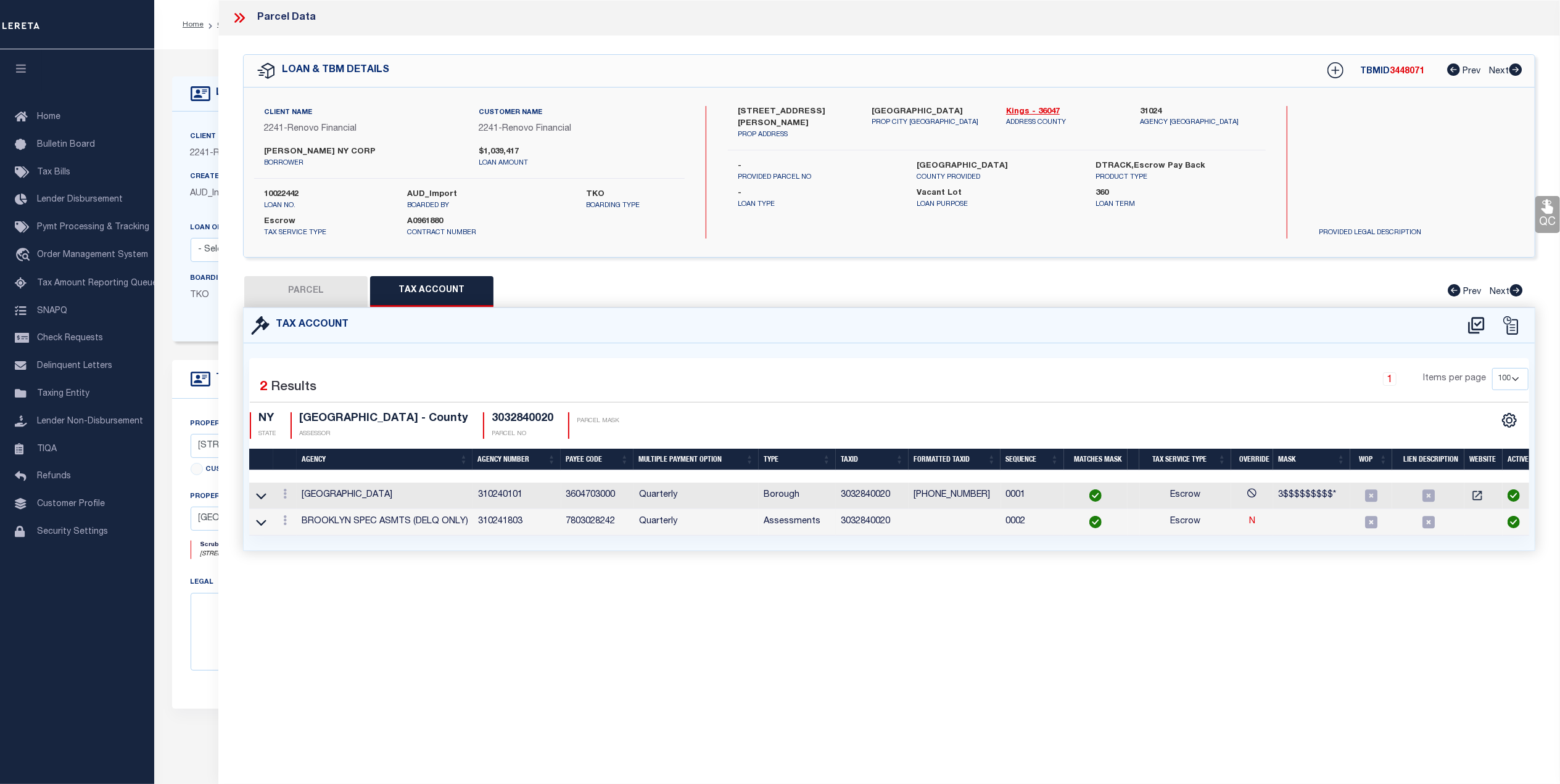
click at [243, 22] on icon at bounding box center [240, 18] width 16 height 16
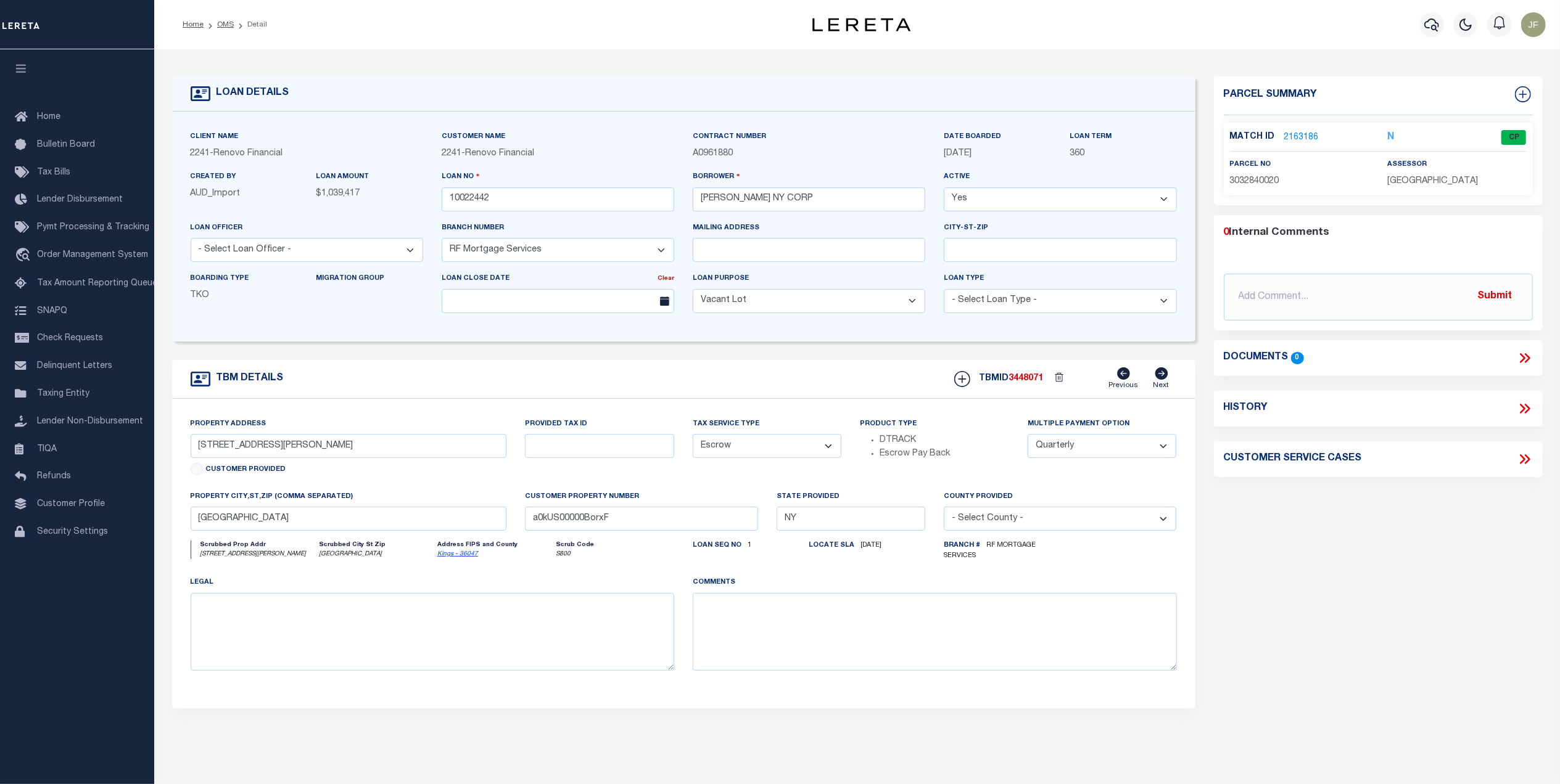
click at [1300, 138] on link "2163186" at bounding box center [1301, 138] width 34 height 13
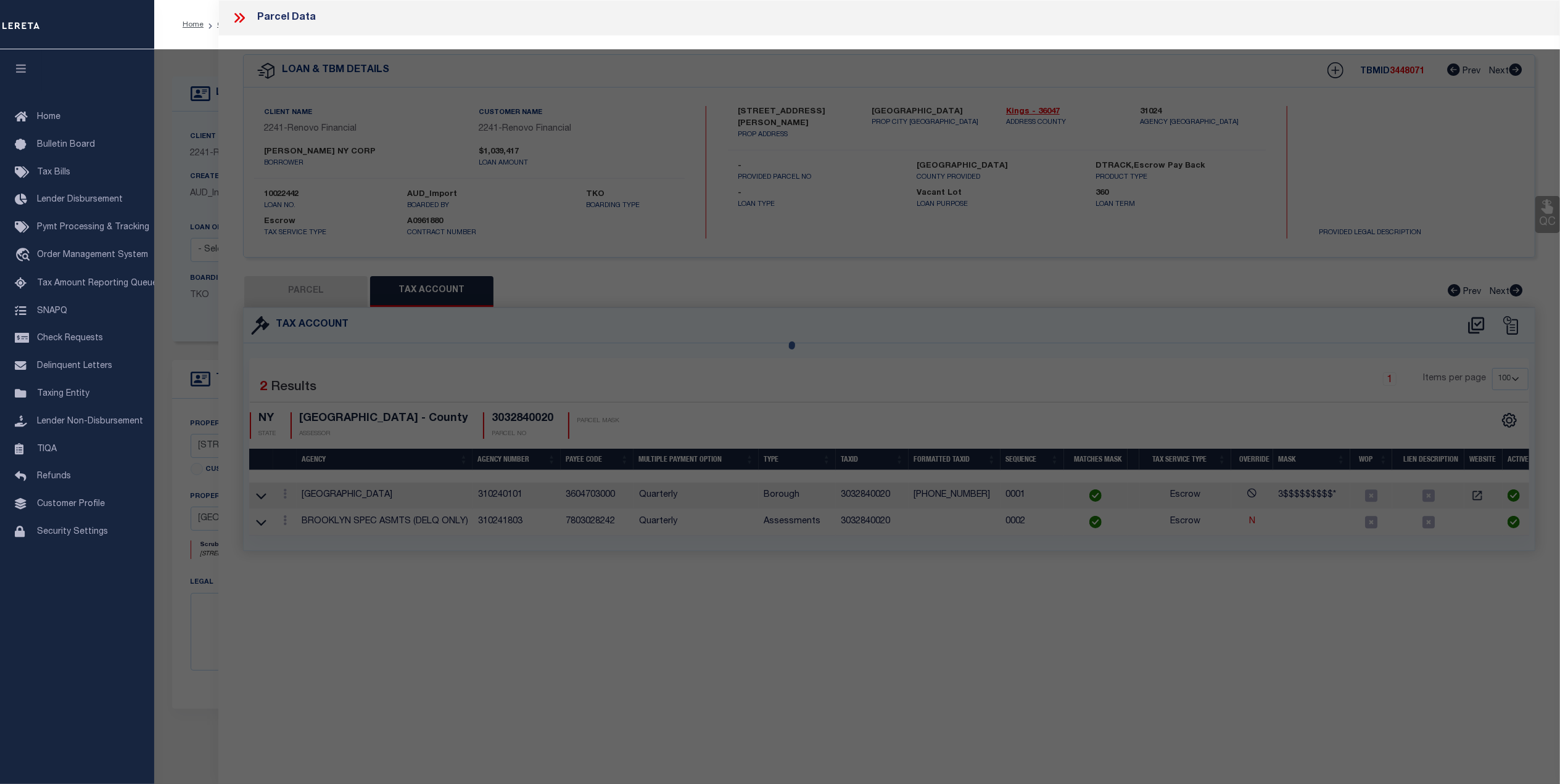
select select "AS"
select select
checkbox input "false"
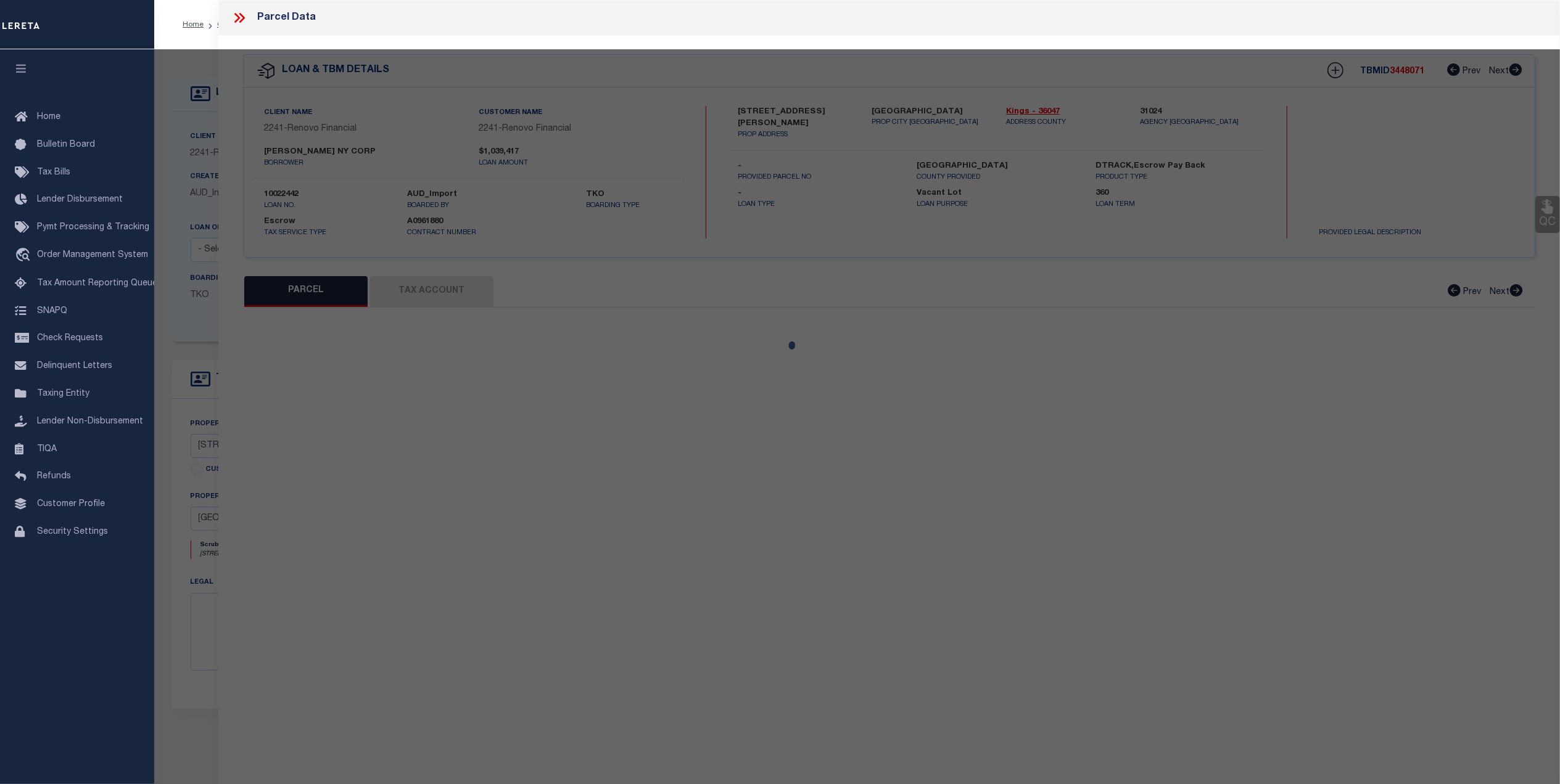
select select "CP"
type input "HARMAN NY CORP"
select select "AGW"
select select "ADD"
type input "30 HARMAN STREET"
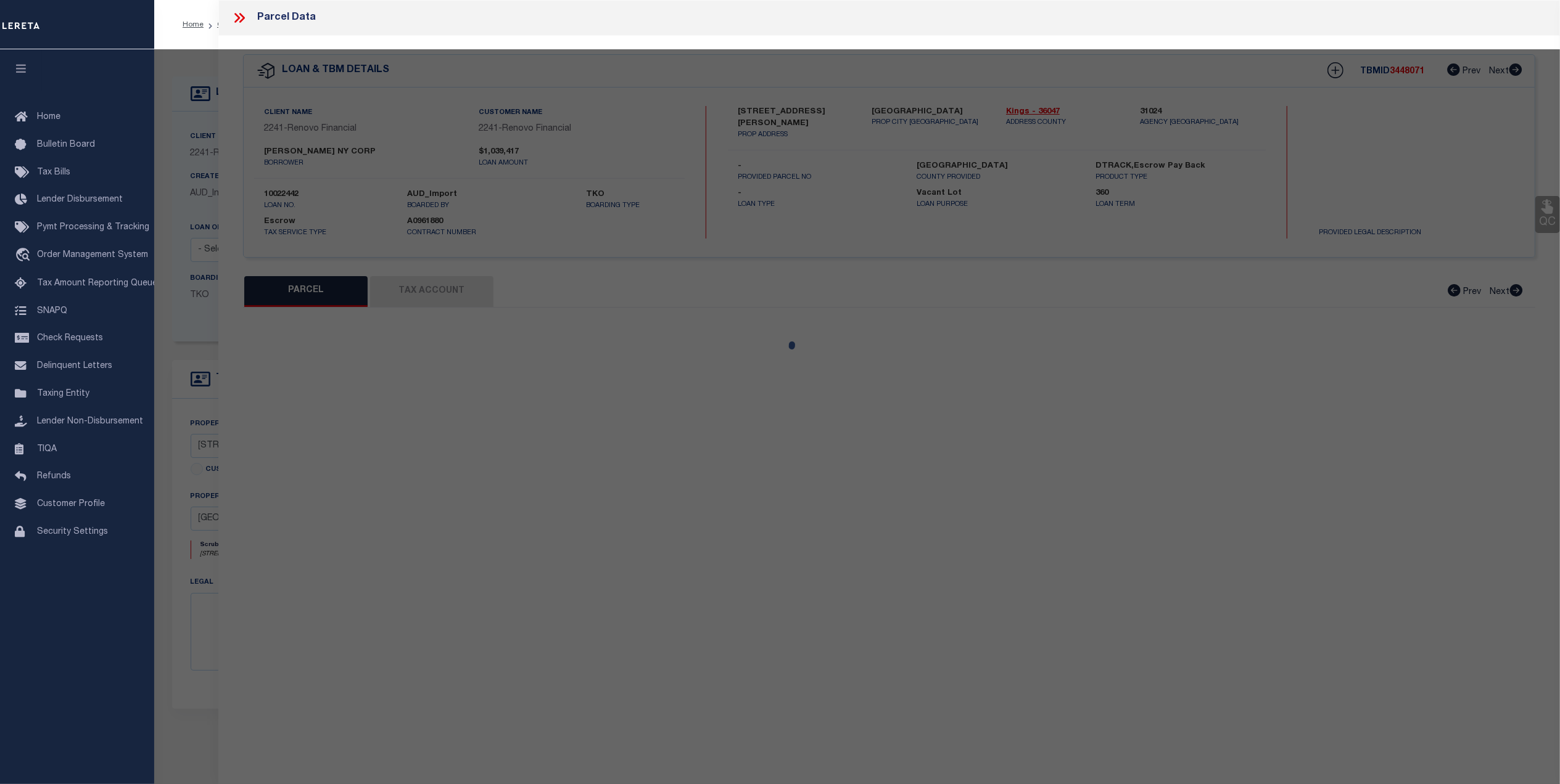
type input "BROOKLYN, NY 11221"
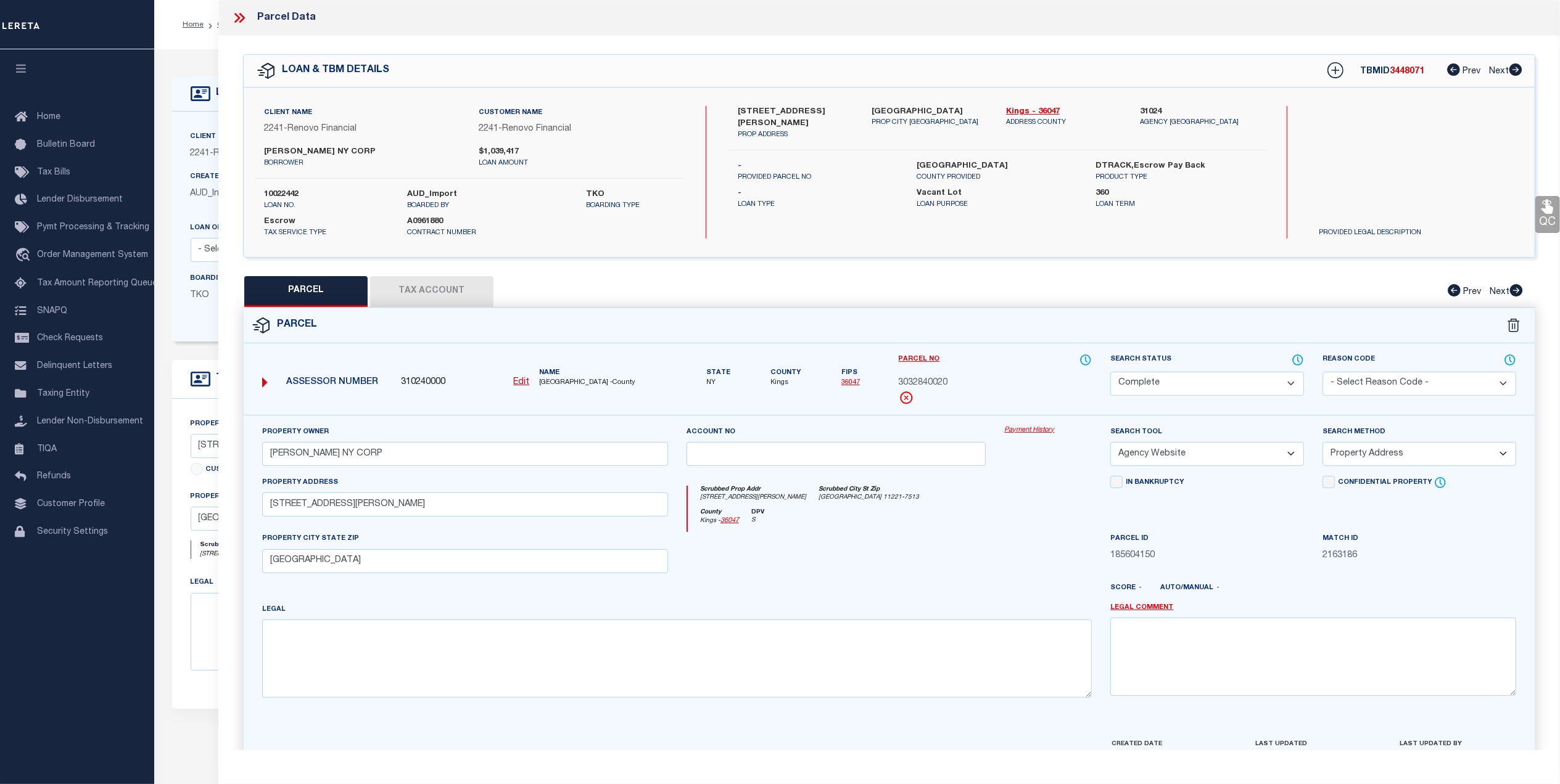
click at [1033, 433] on link "Payment History" at bounding box center [1048, 430] width 87 height 11
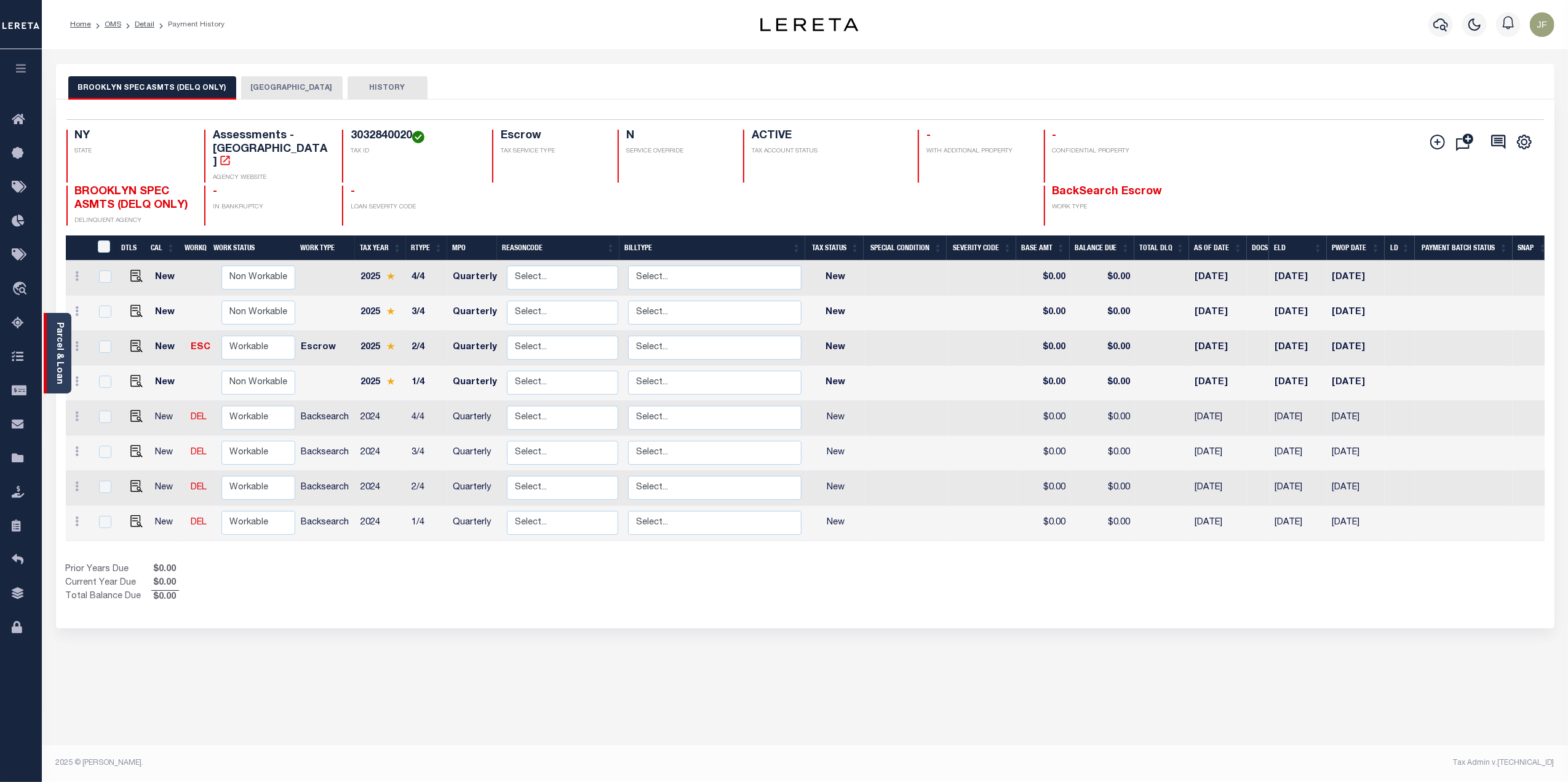
click at [47, 355] on div "Parcel & Loan" at bounding box center [57, 353] width 27 height 80
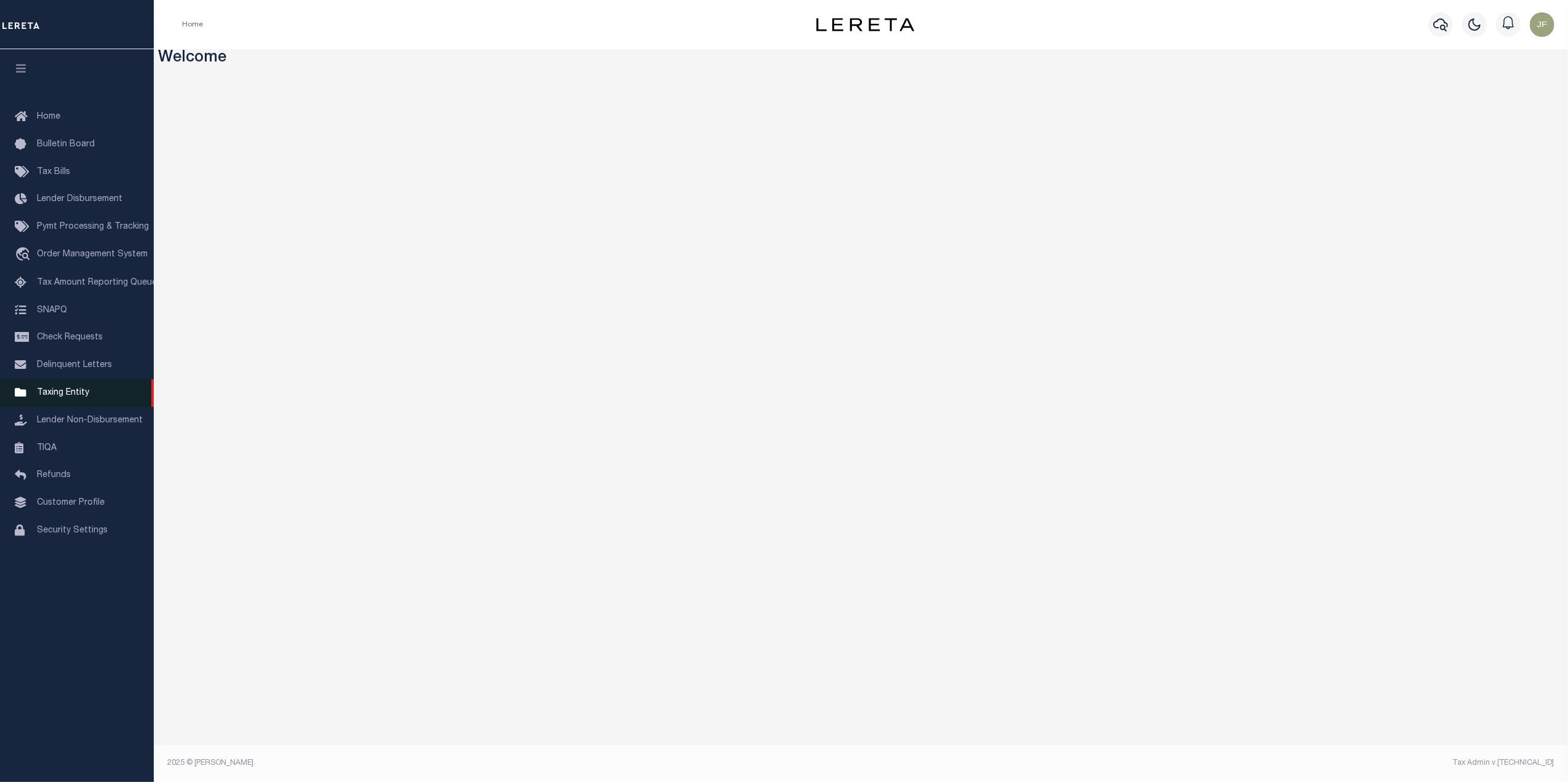
click at [60, 401] on link "Taxing Entity" at bounding box center [77, 393] width 154 height 27
